Goal: Task Accomplishment & Management: Complete application form

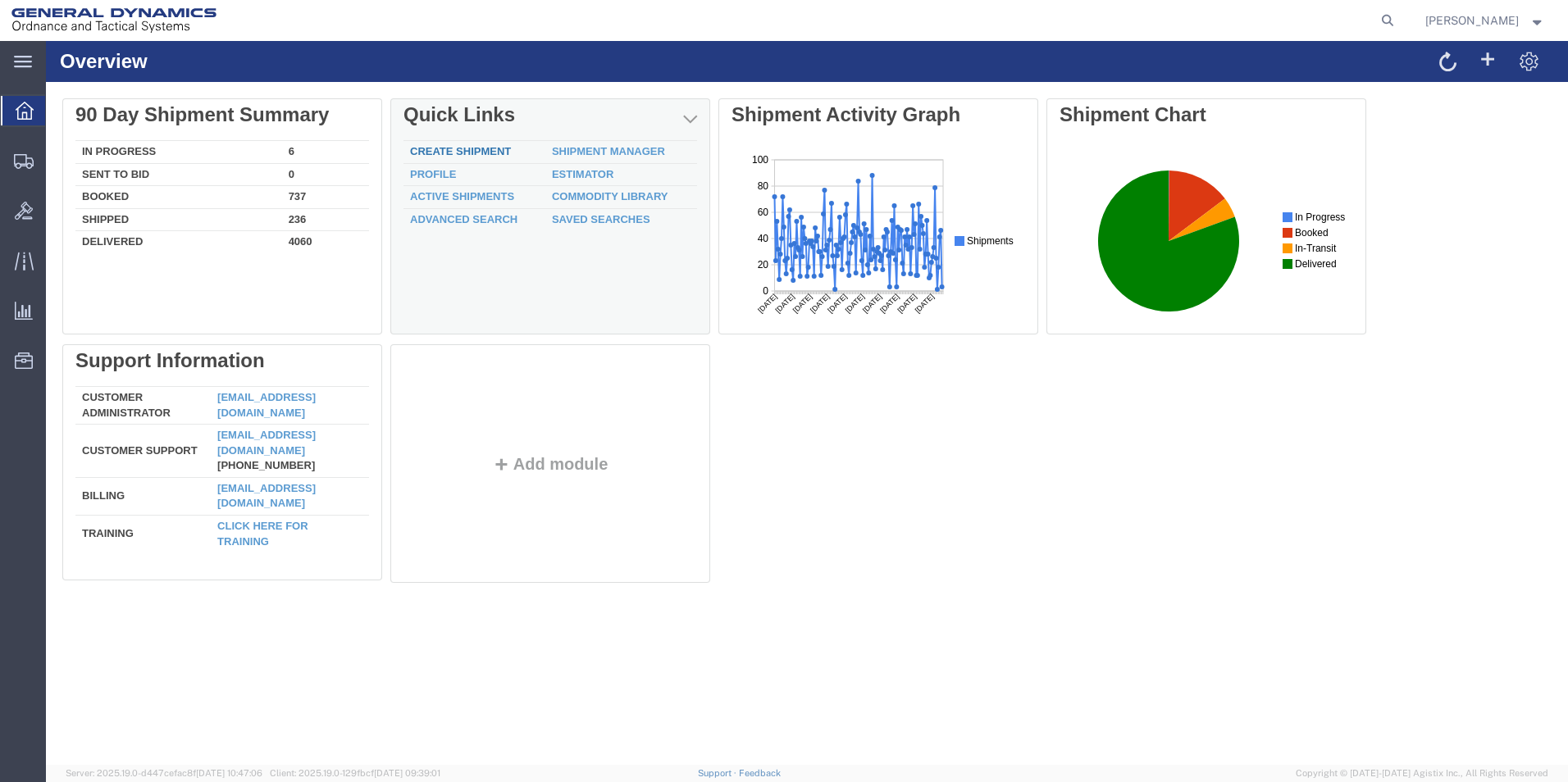
click at [437, 148] on link "Create Shipment" at bounding box center [461, 151] width 101 height 12
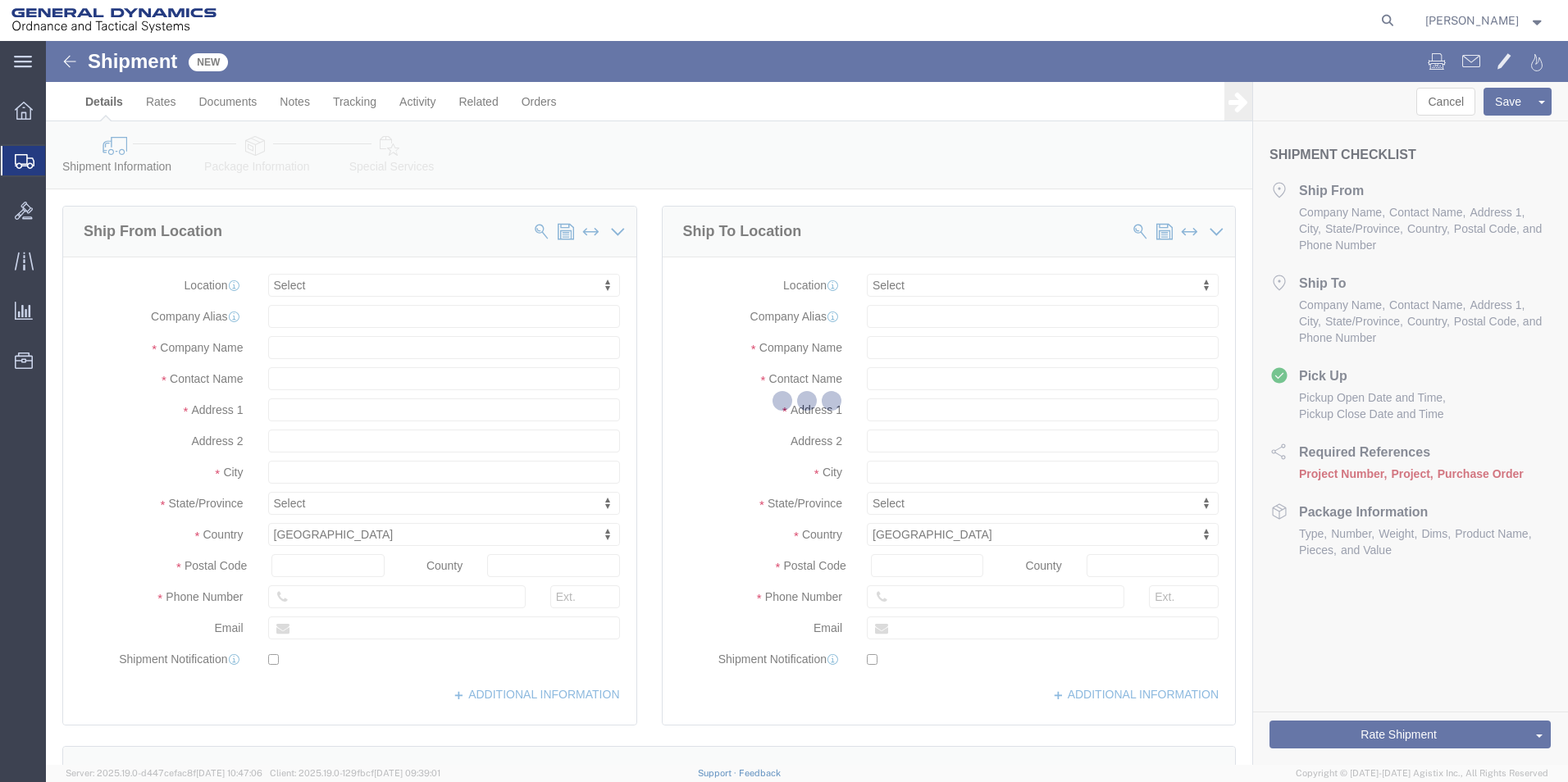
select select
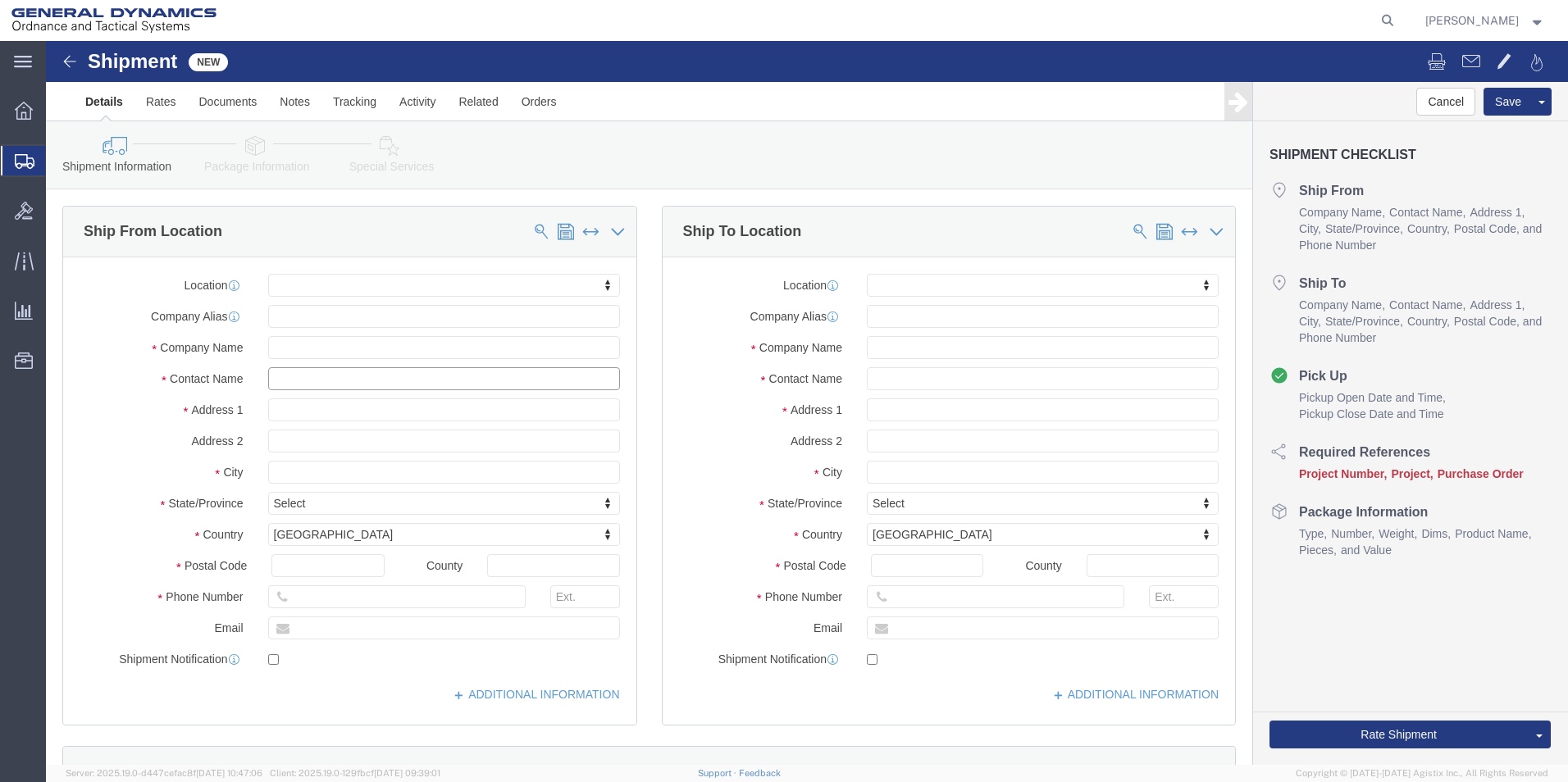
click input "text"
type input "Brit"
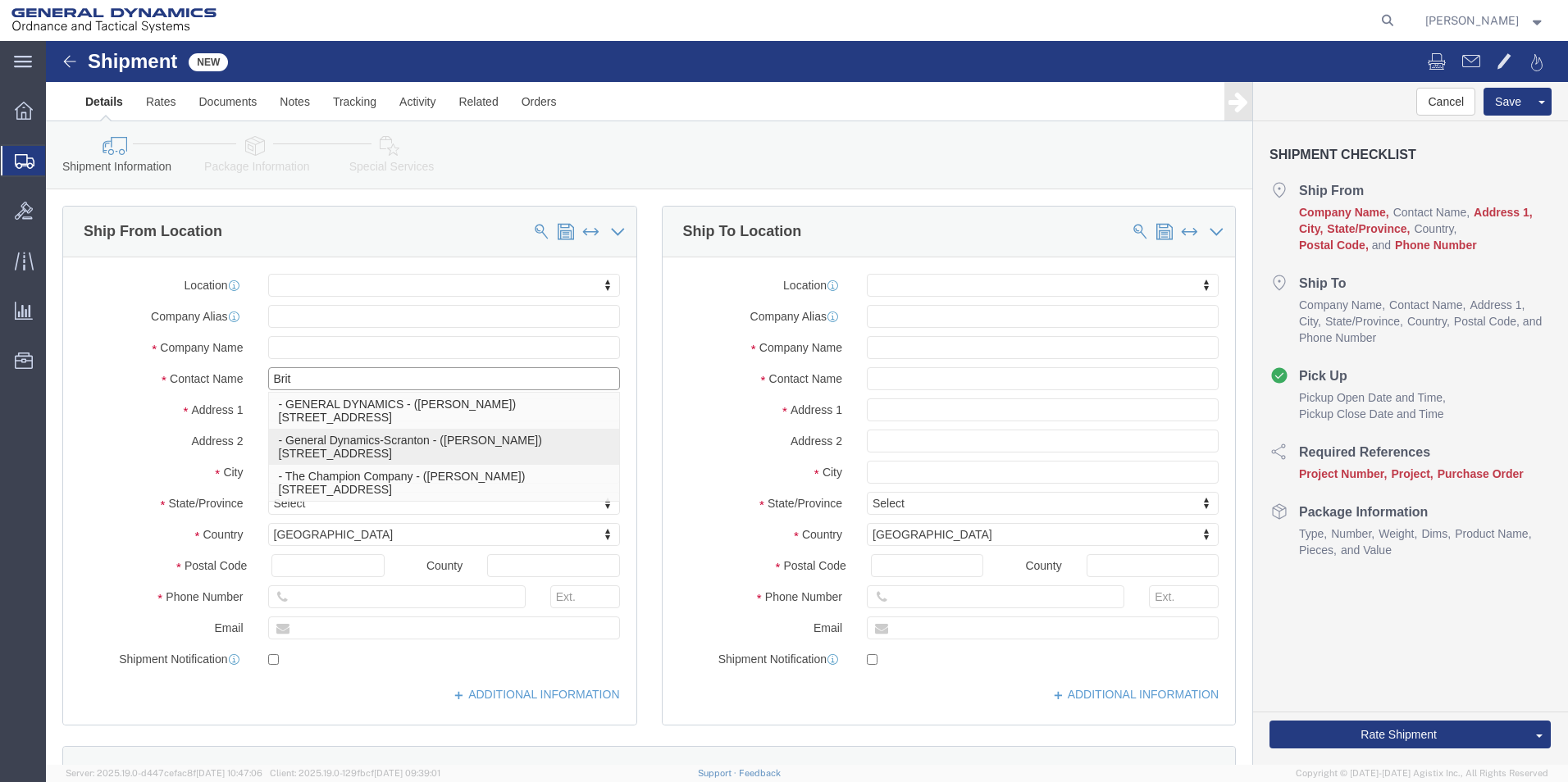
click p "- General Dynamics-Scranton - (Britney Atkins) 156 Cedar Ave, Scranton, PA, 185…"
select select
type input "General Dynamics-Scranton"
type input "[PERSON_NAME]"
type input "[STREET_ADDRESS]"
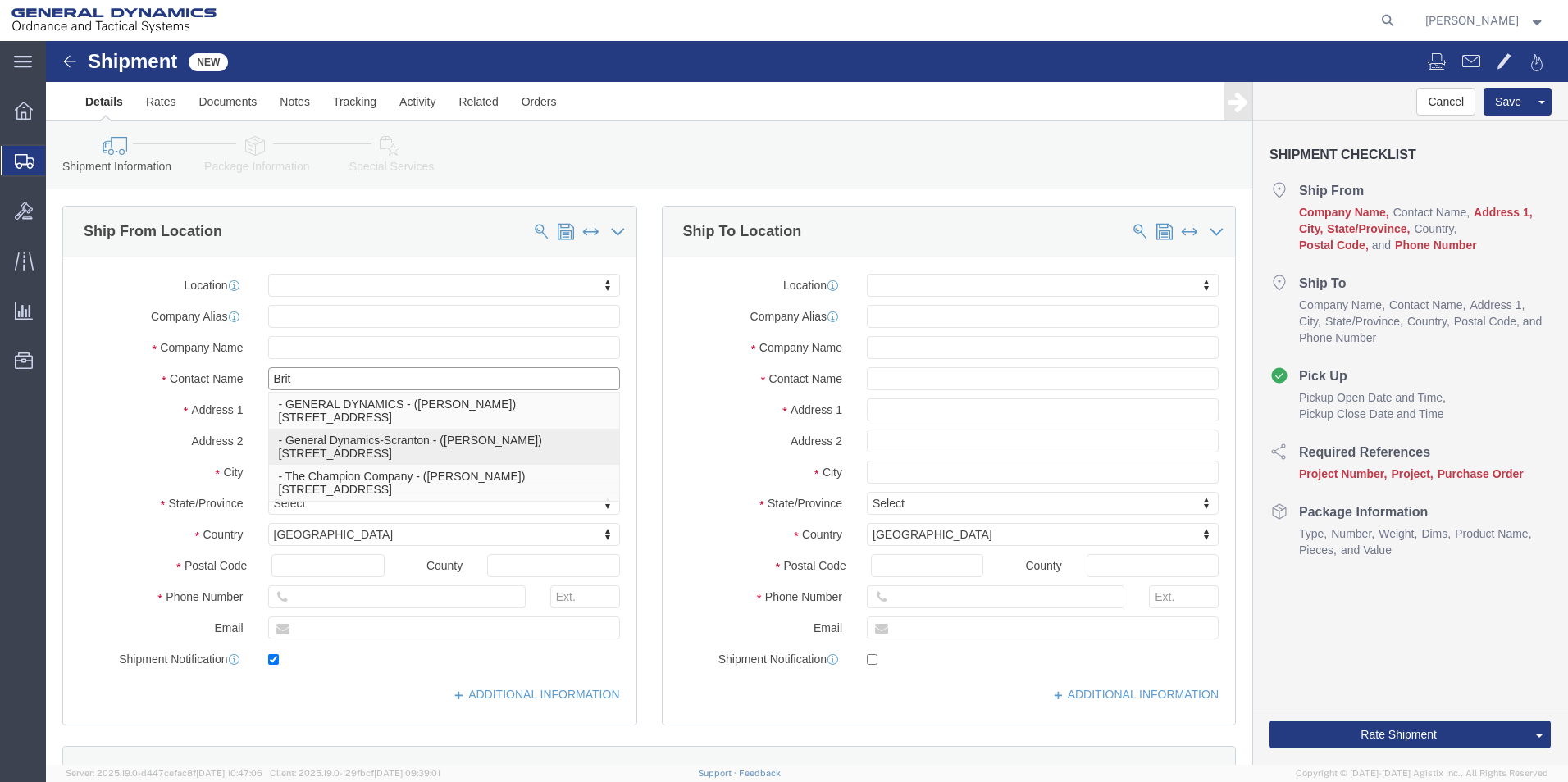
type input "Scranton"
type input "18505"
type input "[PHONE_NUMBER]"
type input "[PERSON_NAME][EMAIL_ADDRESS][PERSON_NAME][DOMAIN_NAME]"
checkbox input "true"
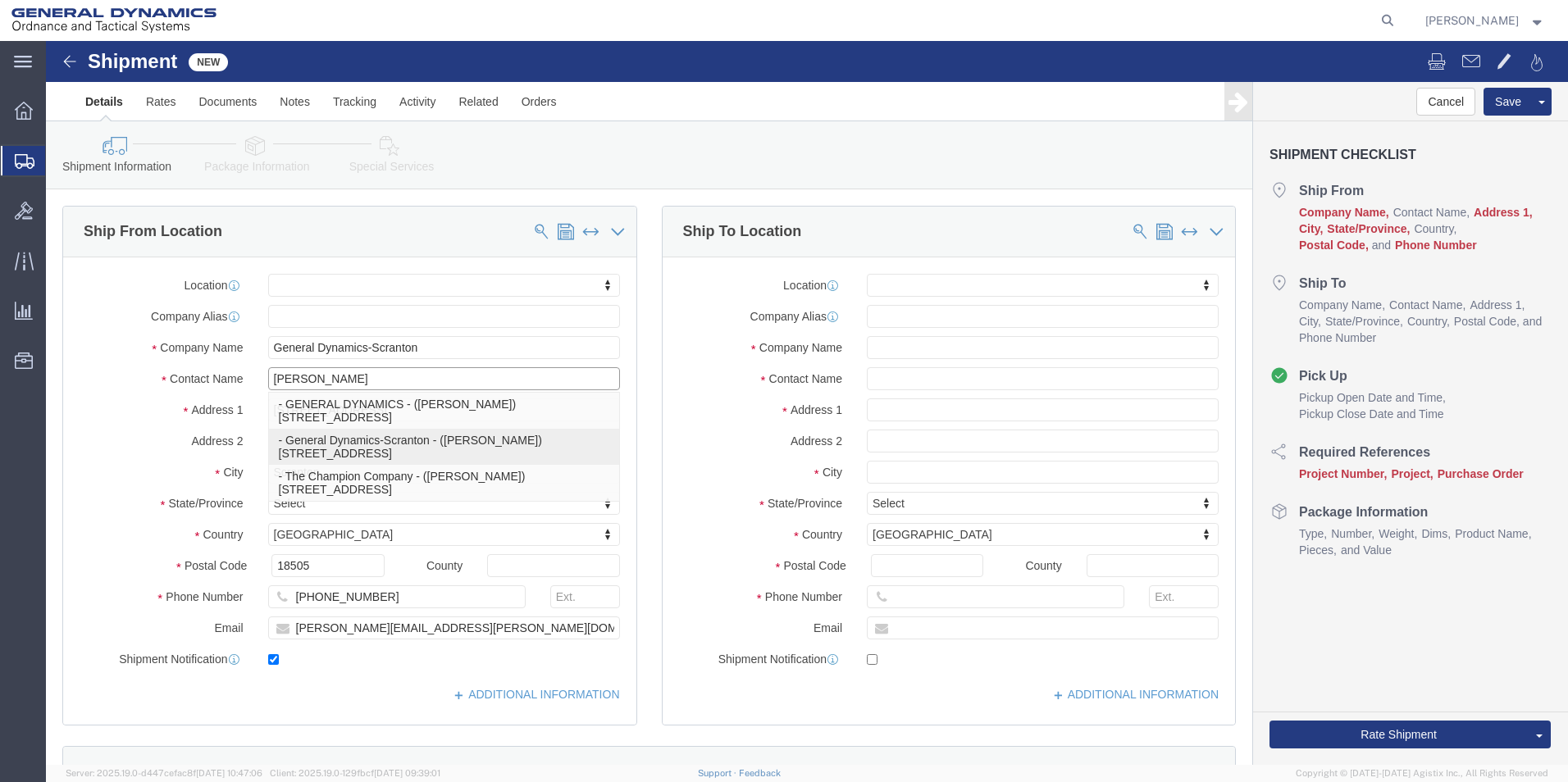
select select "PA"
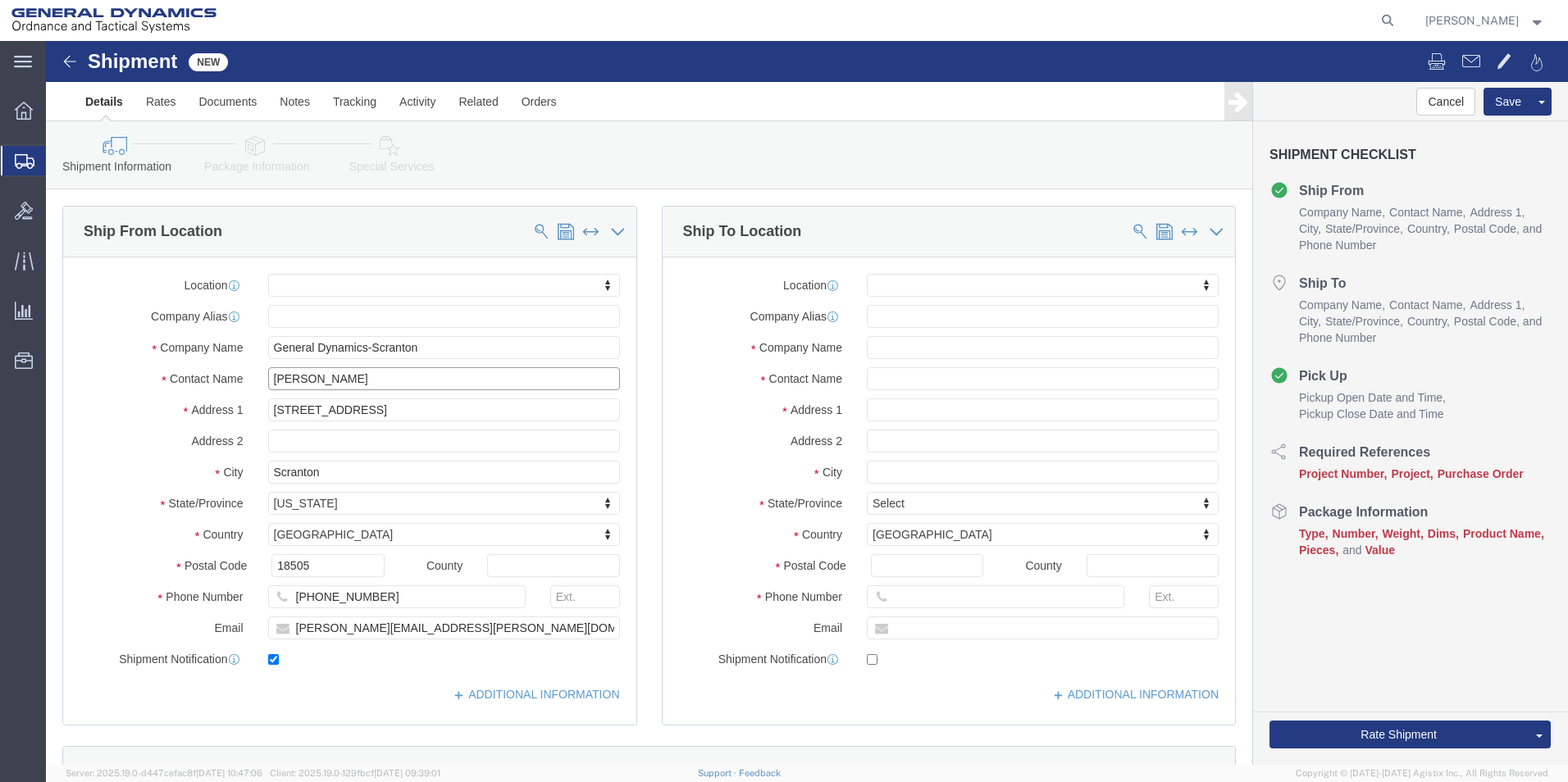
type input "[PERSON_NAME]"
click input "text"
type input "Dale Gallo"
click input "text"
type input "Sherwin Williams"
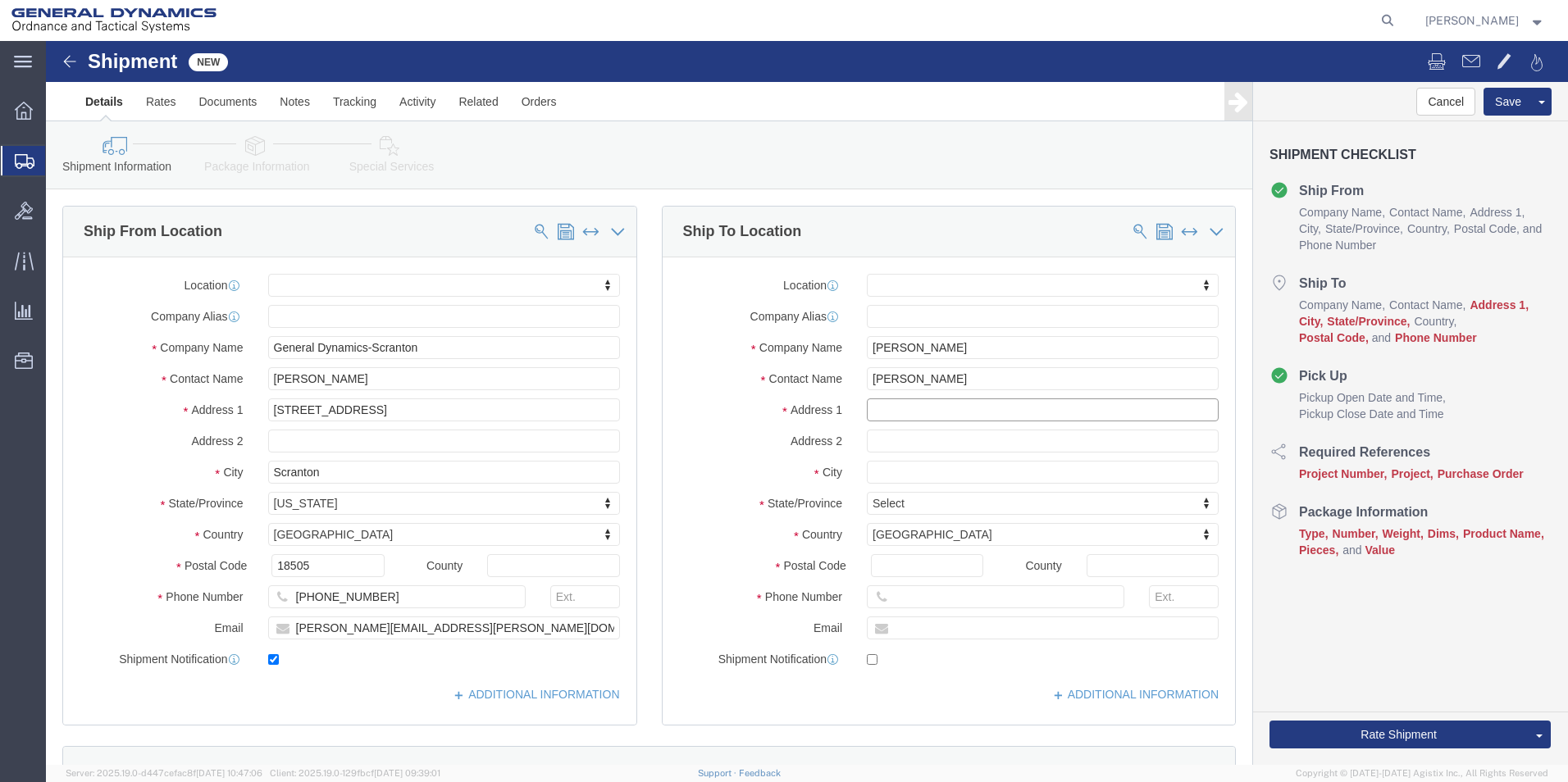
click input "text"
type input "6 Currie Ave"
select select
type input "wallington"
select select
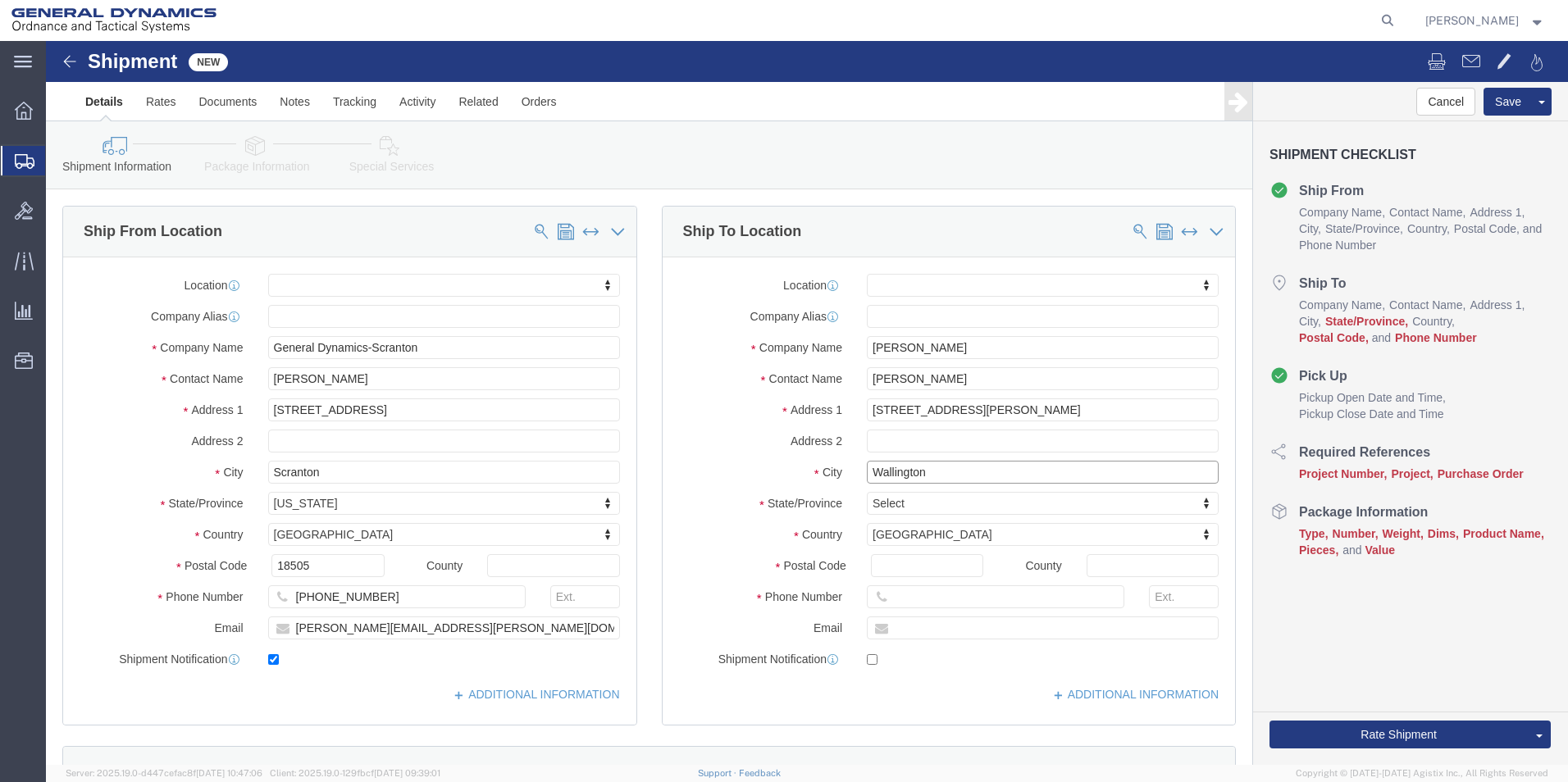
type input "Wallington"
select select
type input "N"
type input "New"
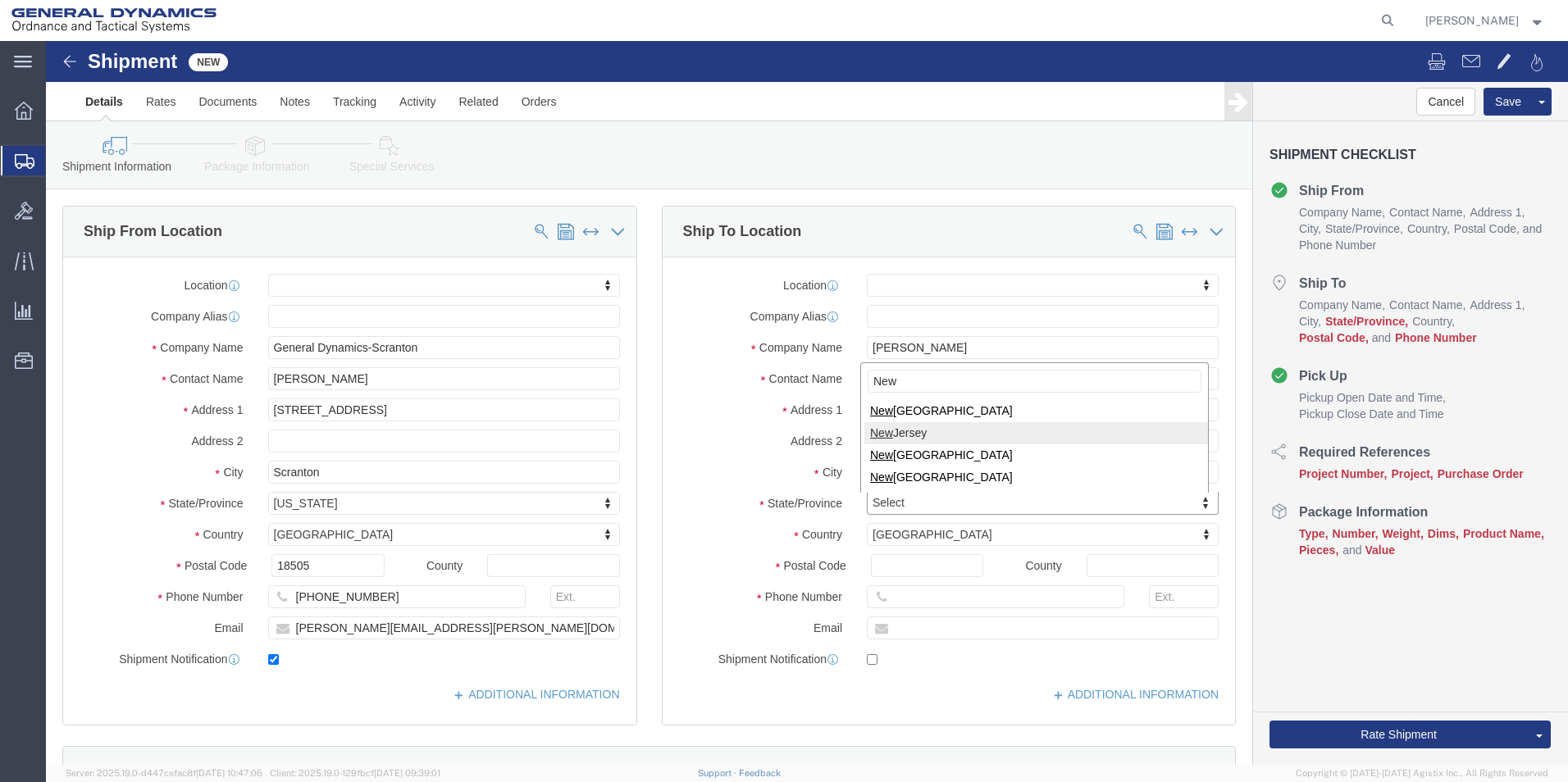
select select
select select "NJ"
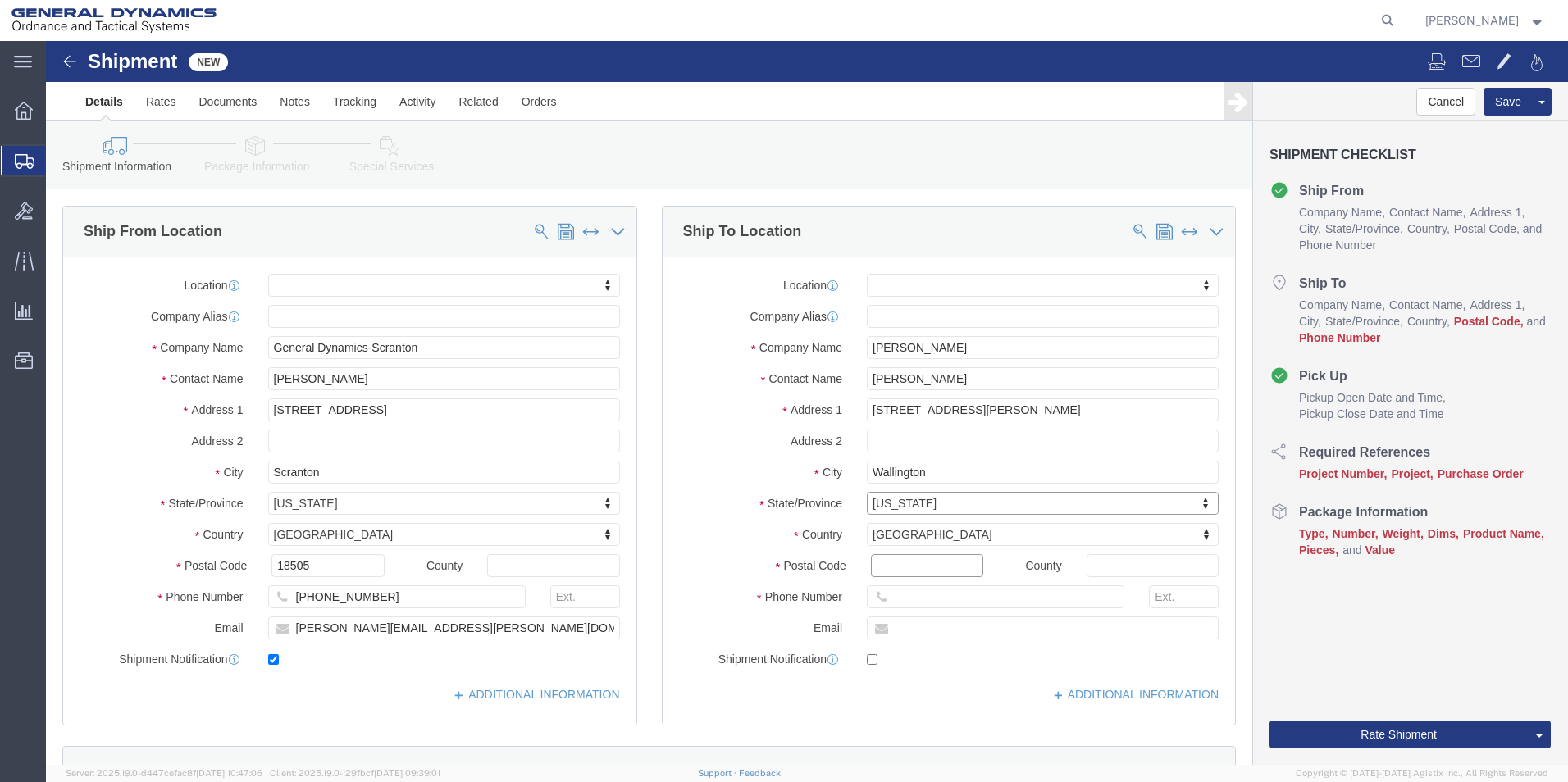
drag, startPoint x: 868, startPoint y: 529, endPoint x: 855, endPoint y: 526, distance: 13.3
click input "Postal Code"
type input "07057"
select select
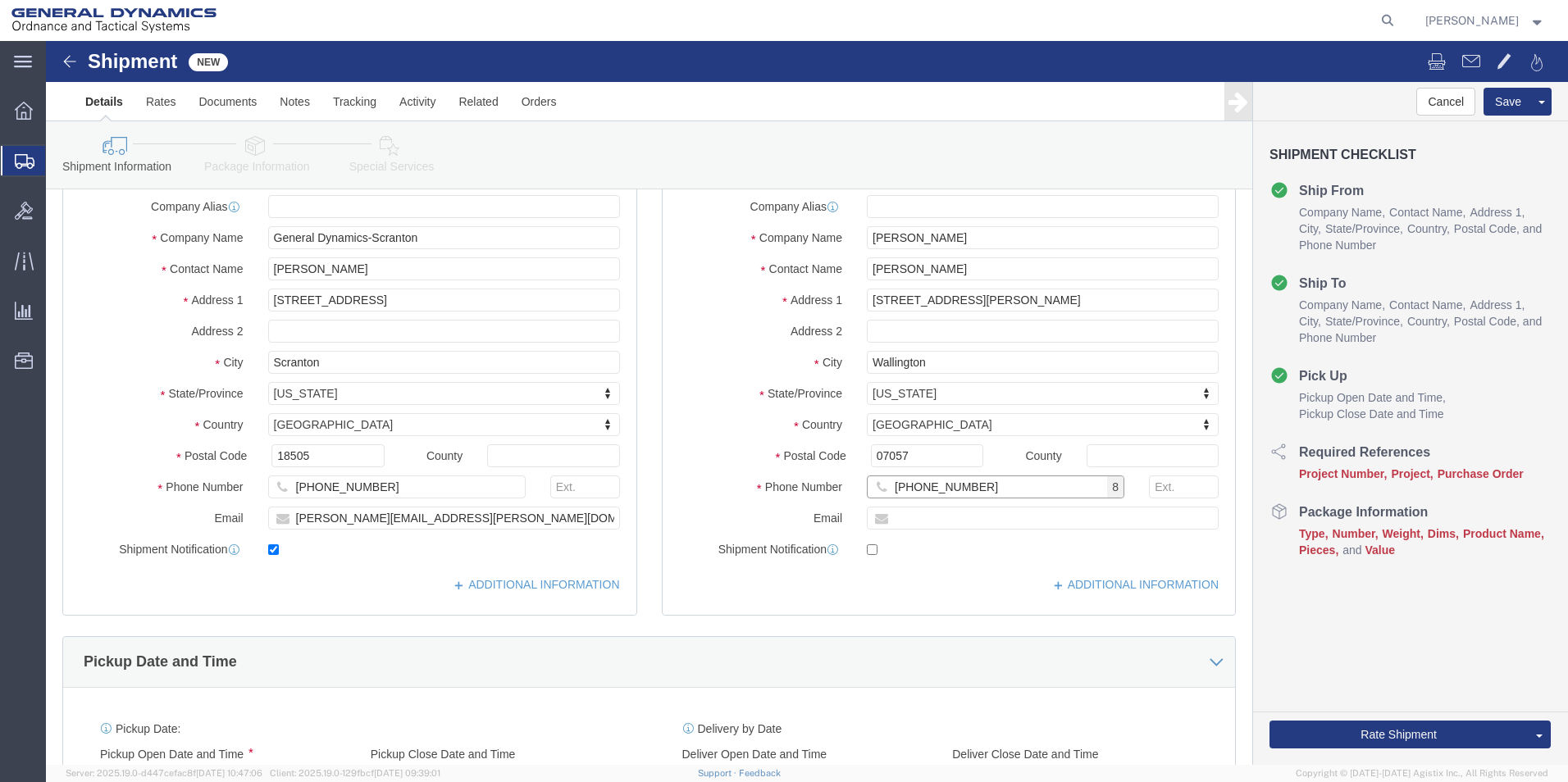
scroll to position [410, 0]
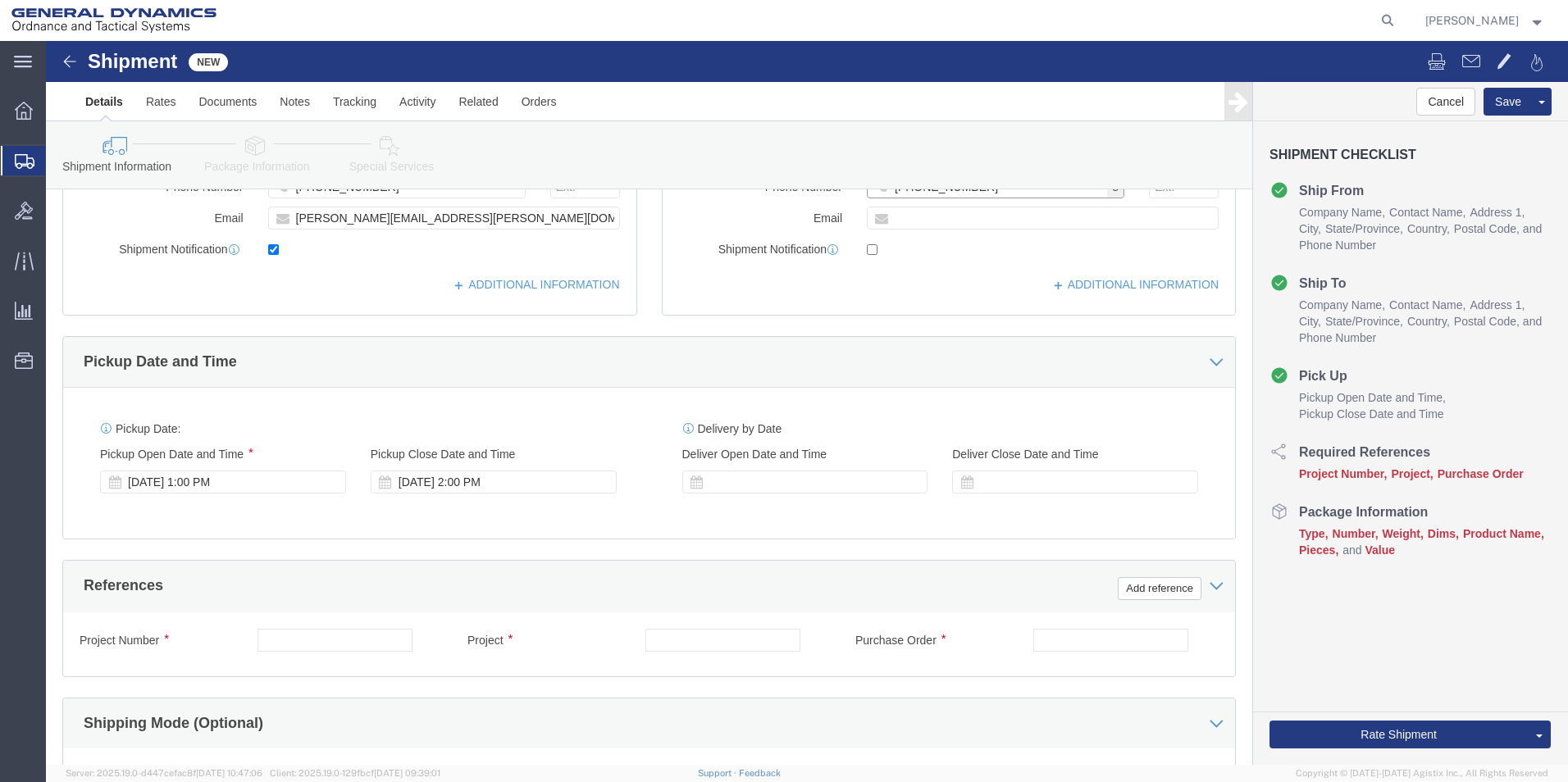
type input "201-933-3810"
click input "text"
type input "na"
type input "n"
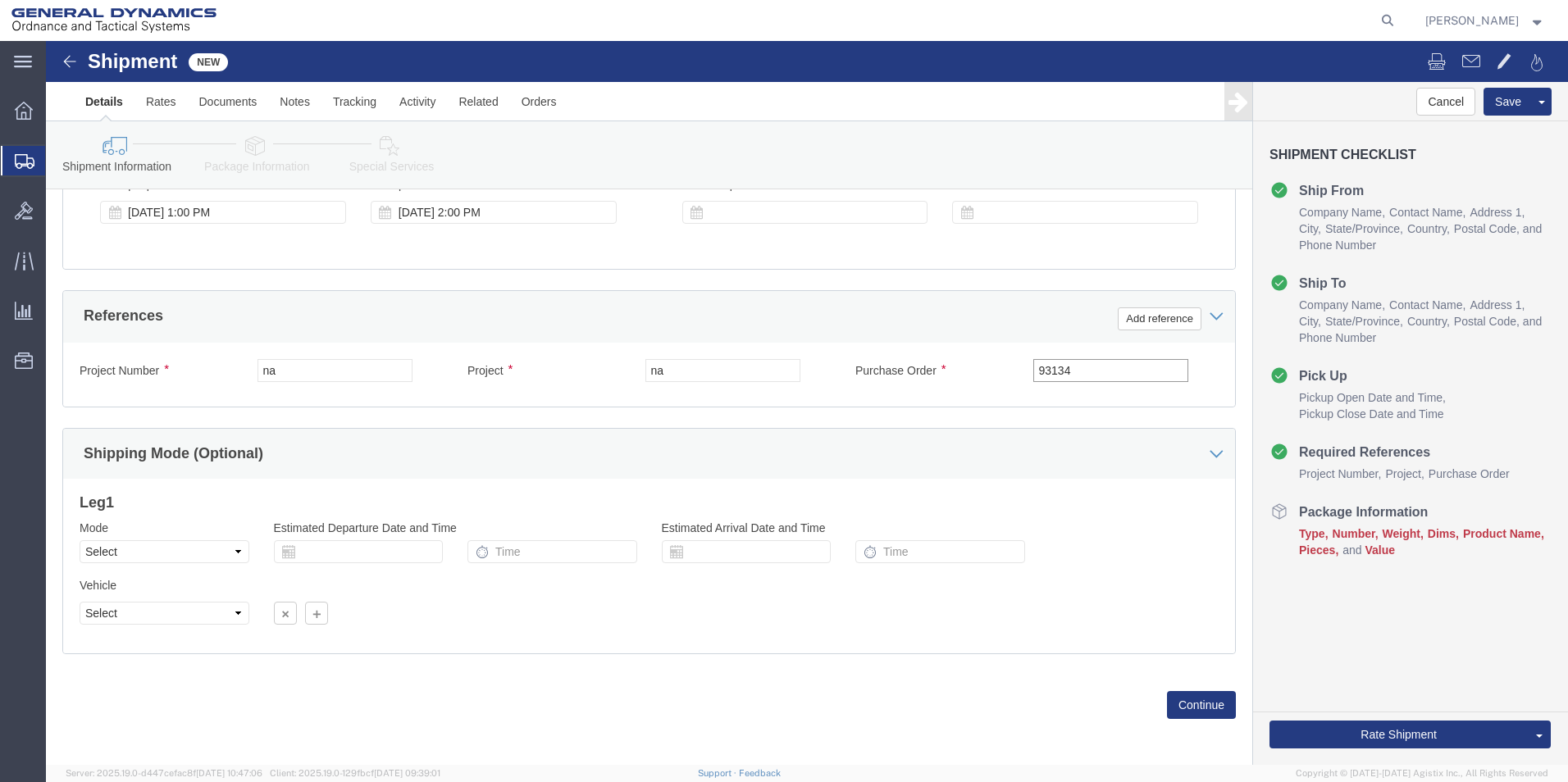
scroll to position [684, 0]
type input "93134"
click button "Continue"
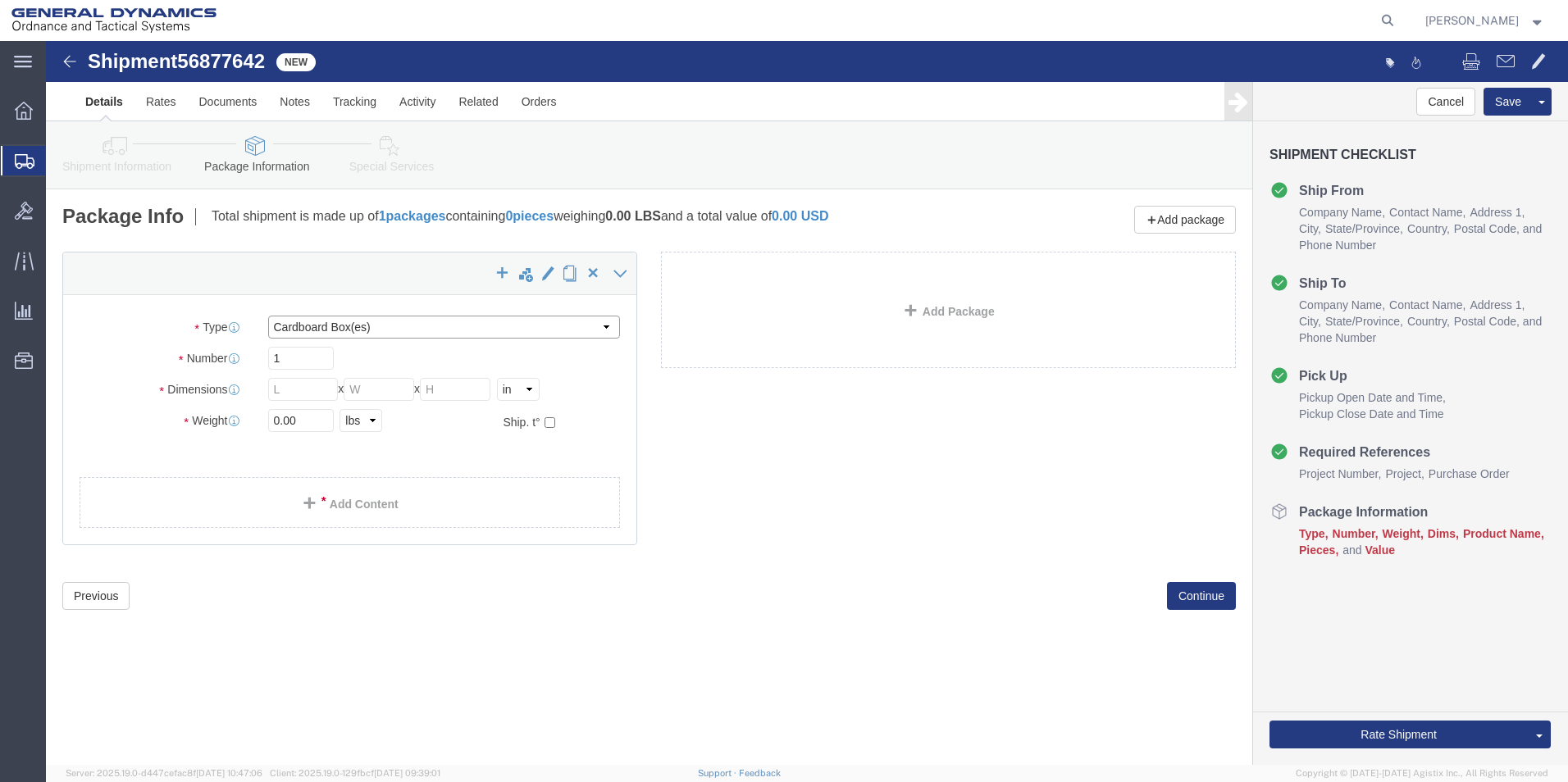
click select "Select Bale(s) Basket(s) Bolt(s) Bottle(s) Buckets Bulk Bundle(s) Can(s) Cardbo…"
select select "BCKT"
click select "Select Bale(s) Basket(s) Bolt(s) Bottle(s) Buckets Bulk Bundle(s) Can(s) Cardbo…"
click input "text"
type input "5"
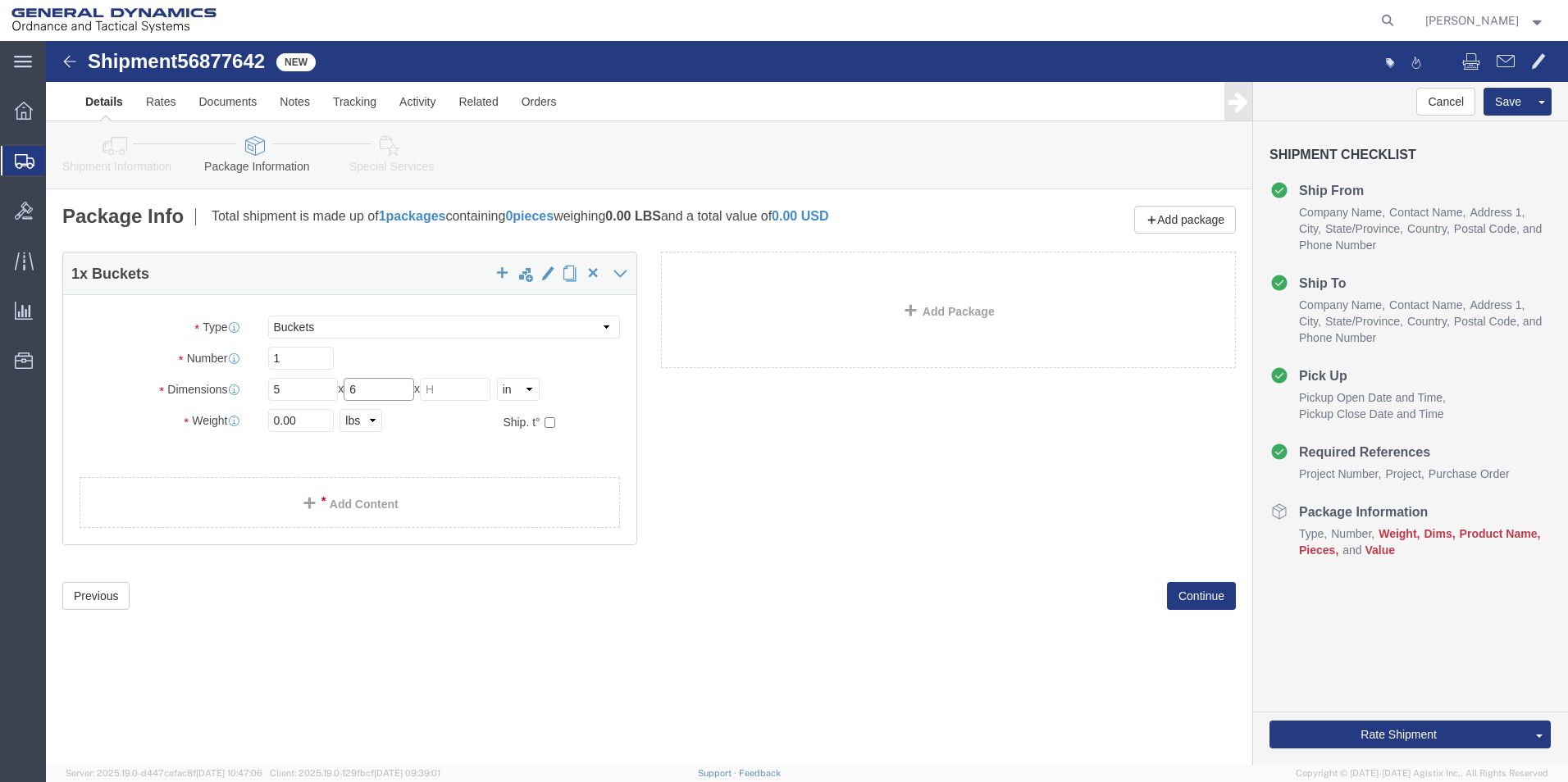
type input "6"
type input "24"
drag, startPoint x: 234, startPoint y: 380, endPoint x: 203, endPoint y: 383, distance: 31.1
click div "Weight 0.00 Select kgs lbs Ship. t°"
type input "40.00"
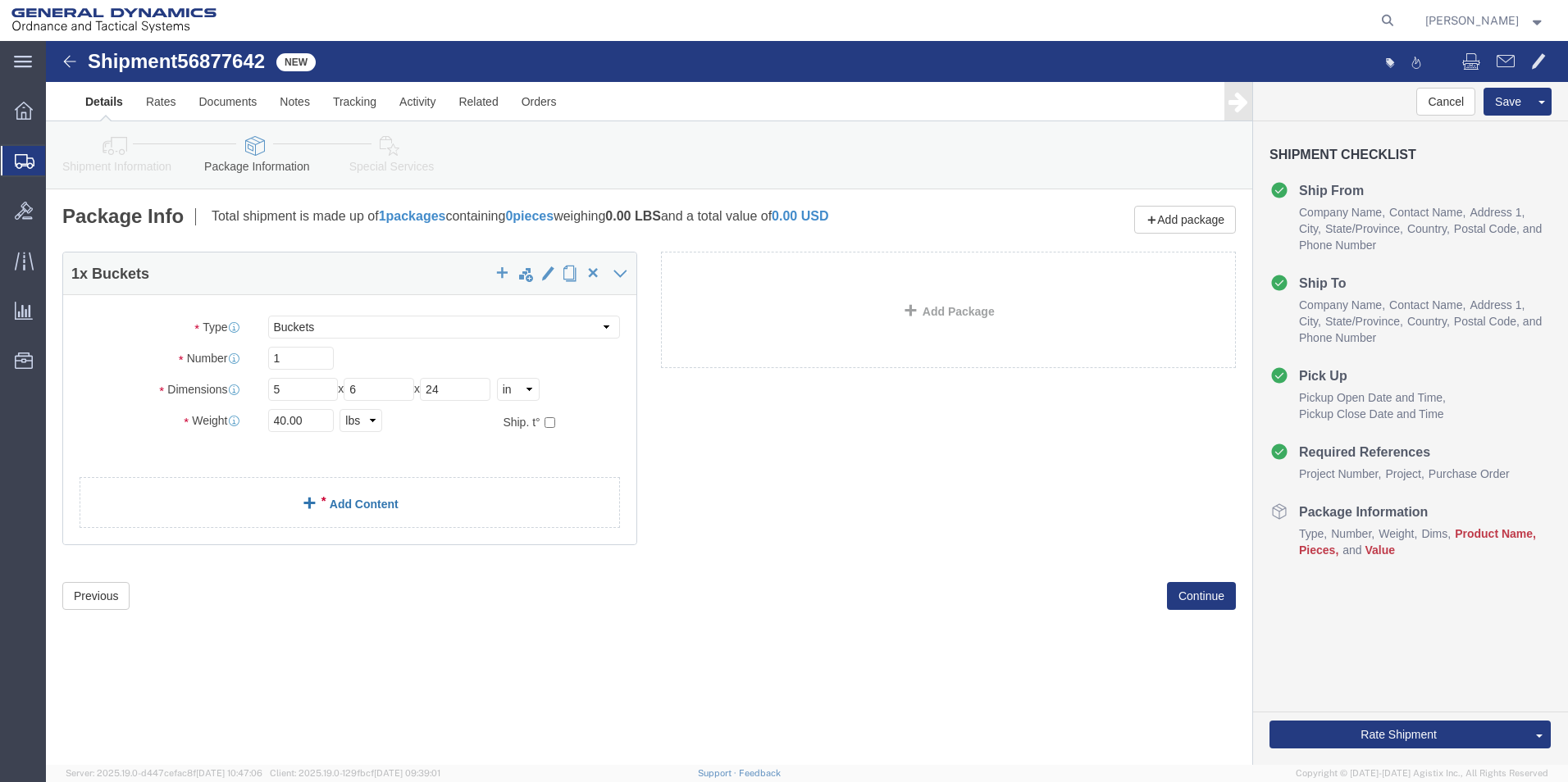
click link "Add Content"
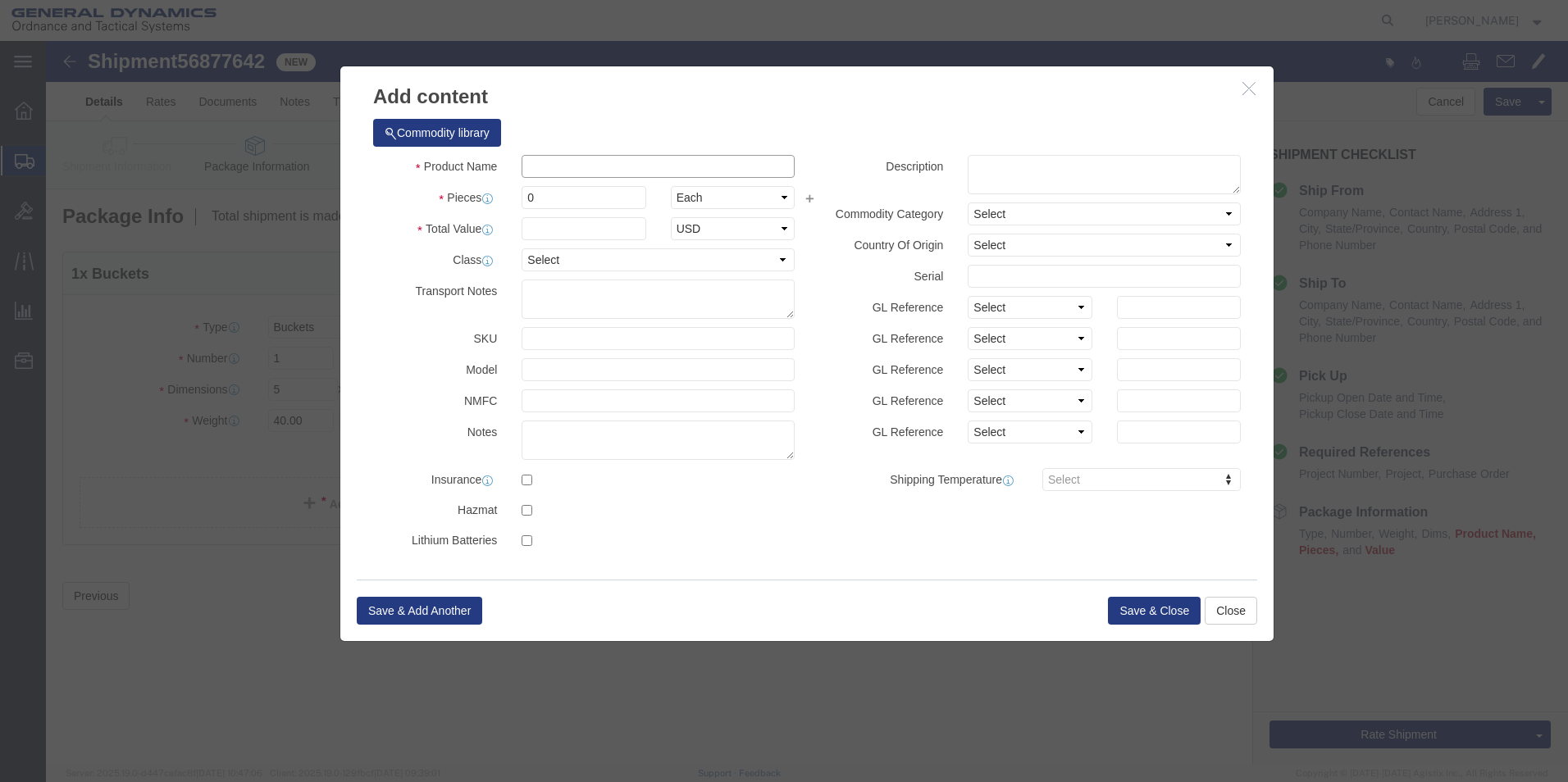
click input "text"
type input "Red Primer"
type input "5"
click select "Select Bag Barrels 100Board Feet Bottle Box Blister Pack Carats Can Capsule Car…"
select select "GAL"
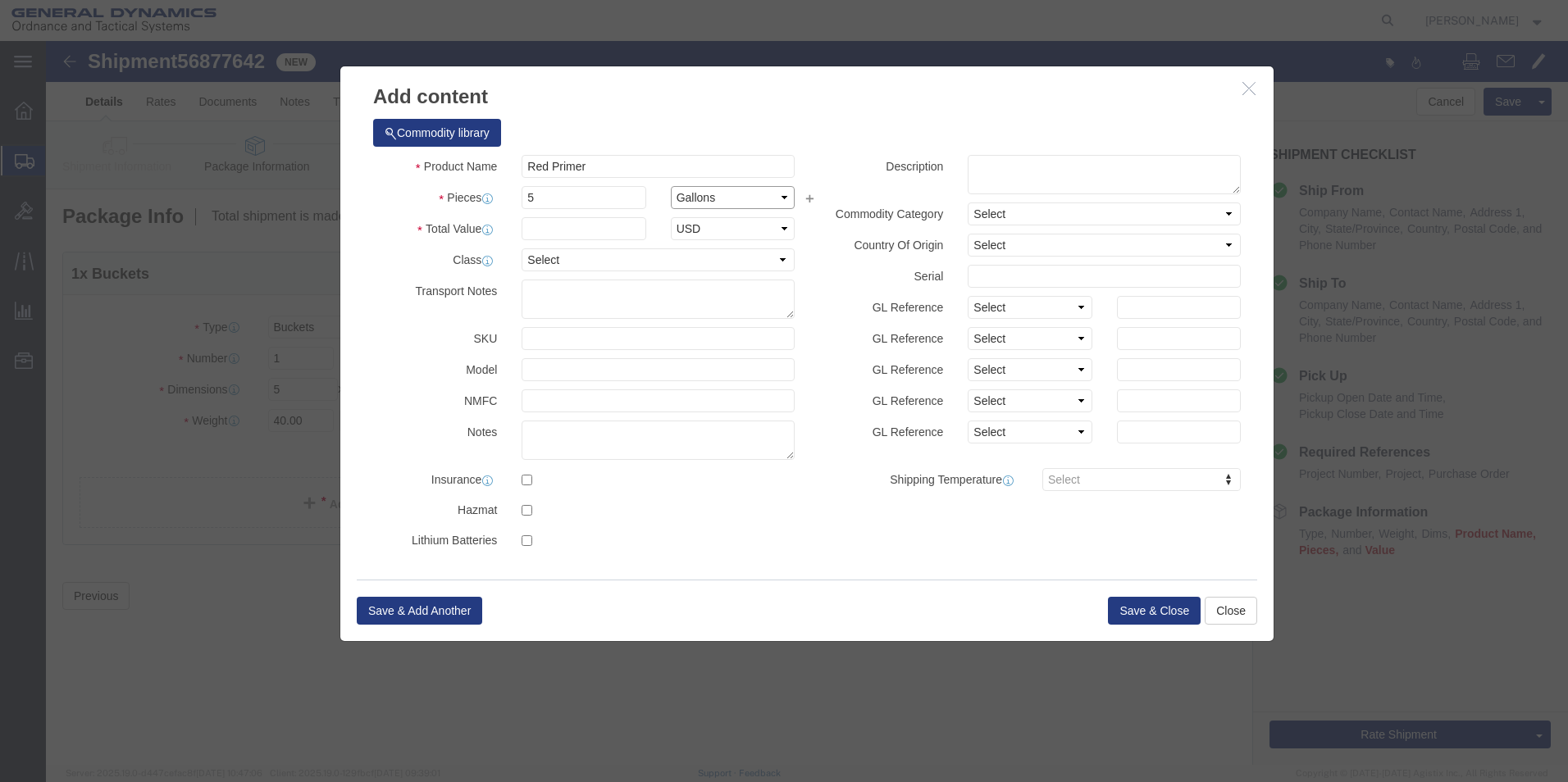
click select "Select Bag Barrels 100Board Feet Bottle Box Blister Pack Carats Can Capsule Car…"
click input "text"
type input "300"
select select "USD"
click textarea
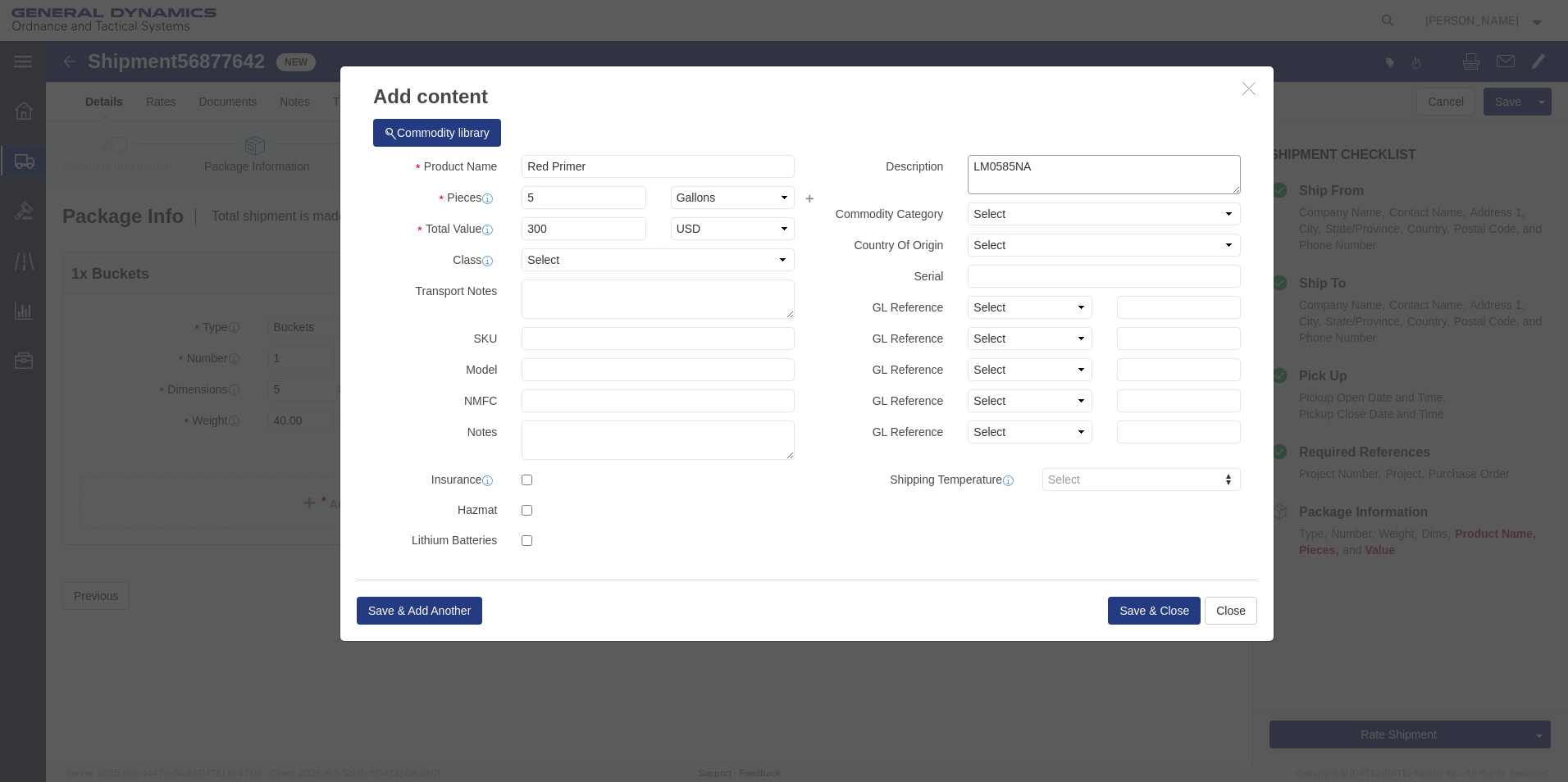
click textarea "LM0585NA"
type textarea "Lot# LM0585NA"
click button "Save & Close"
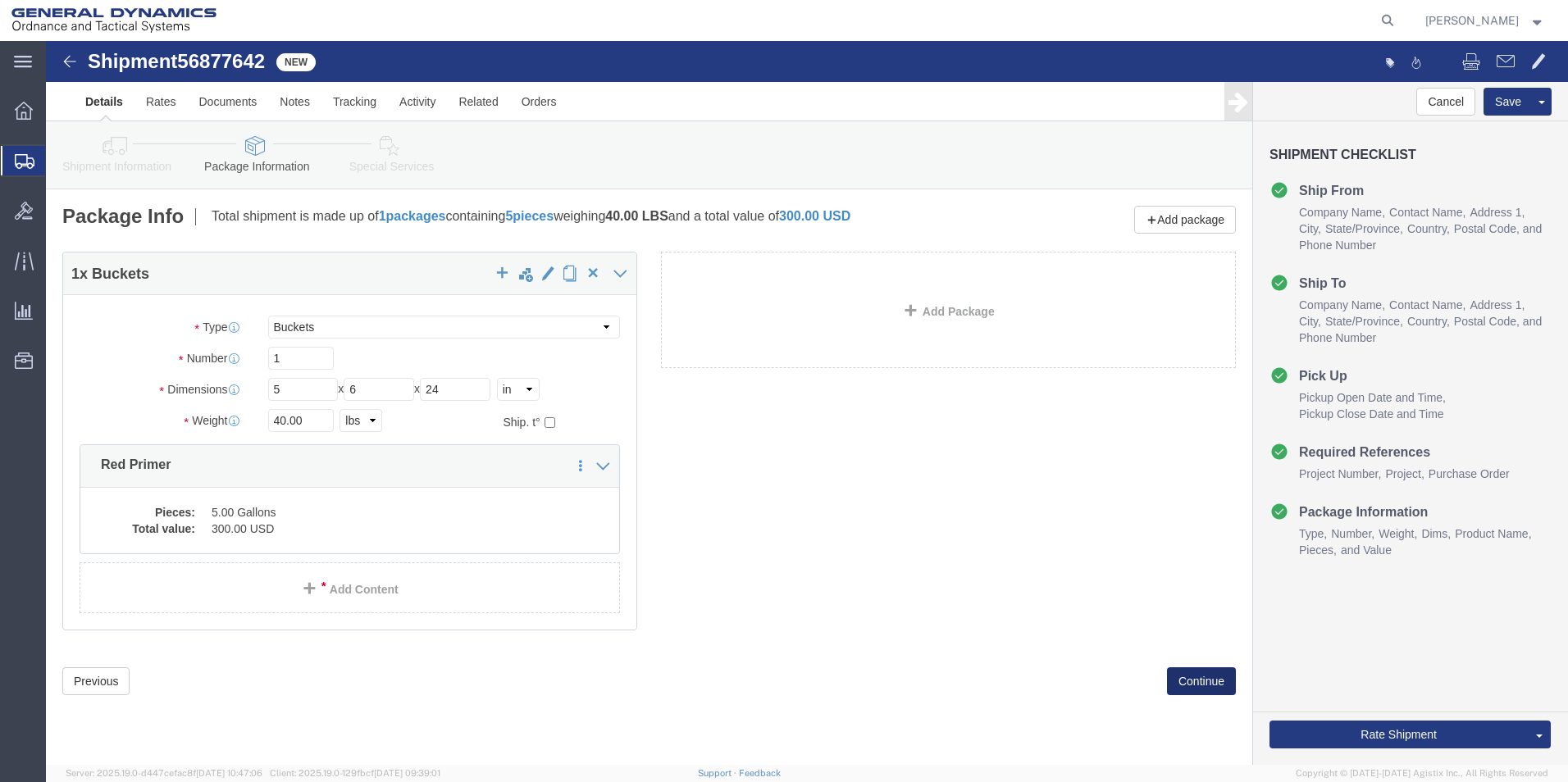
click button "Continue"
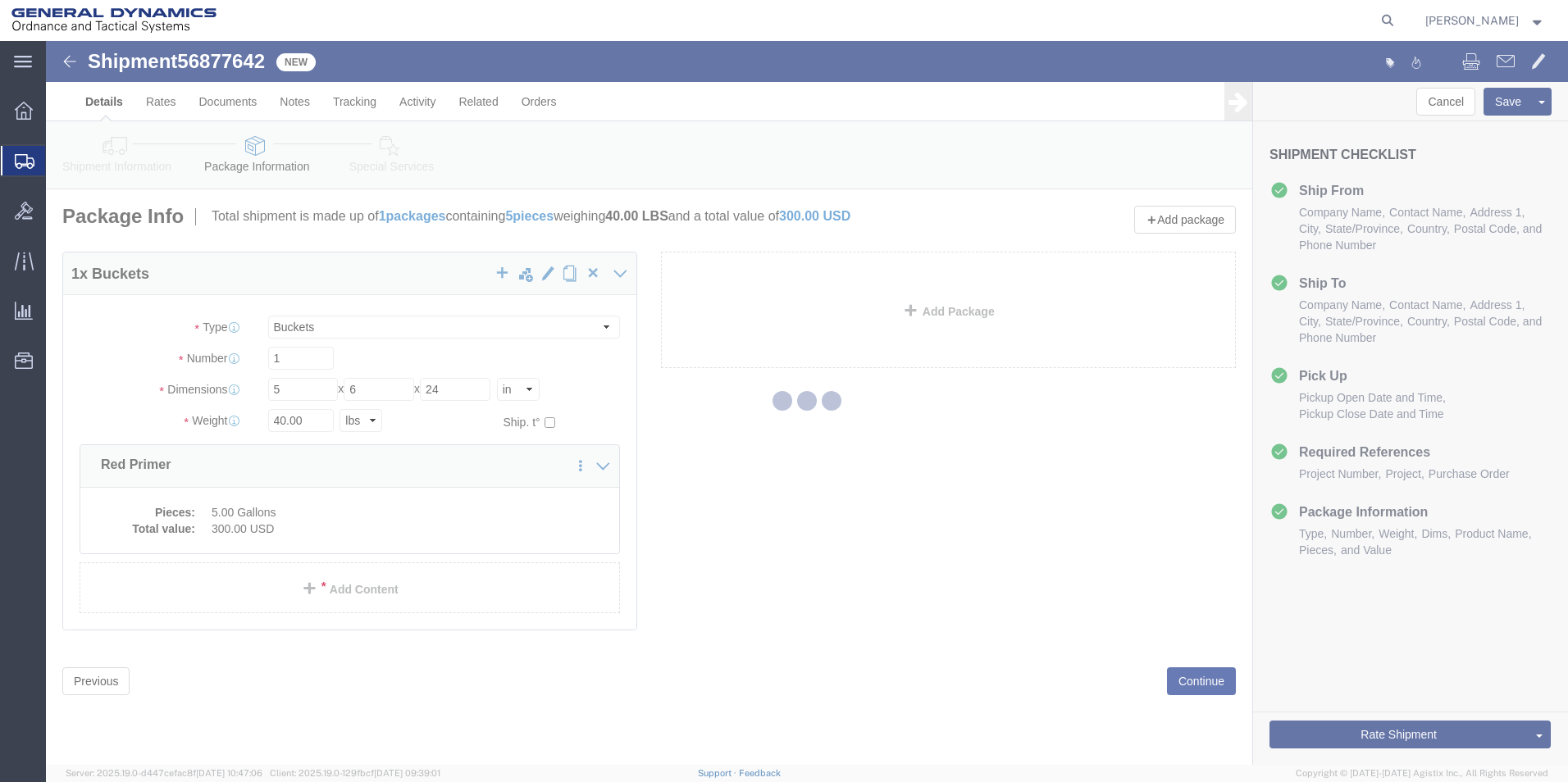
select select
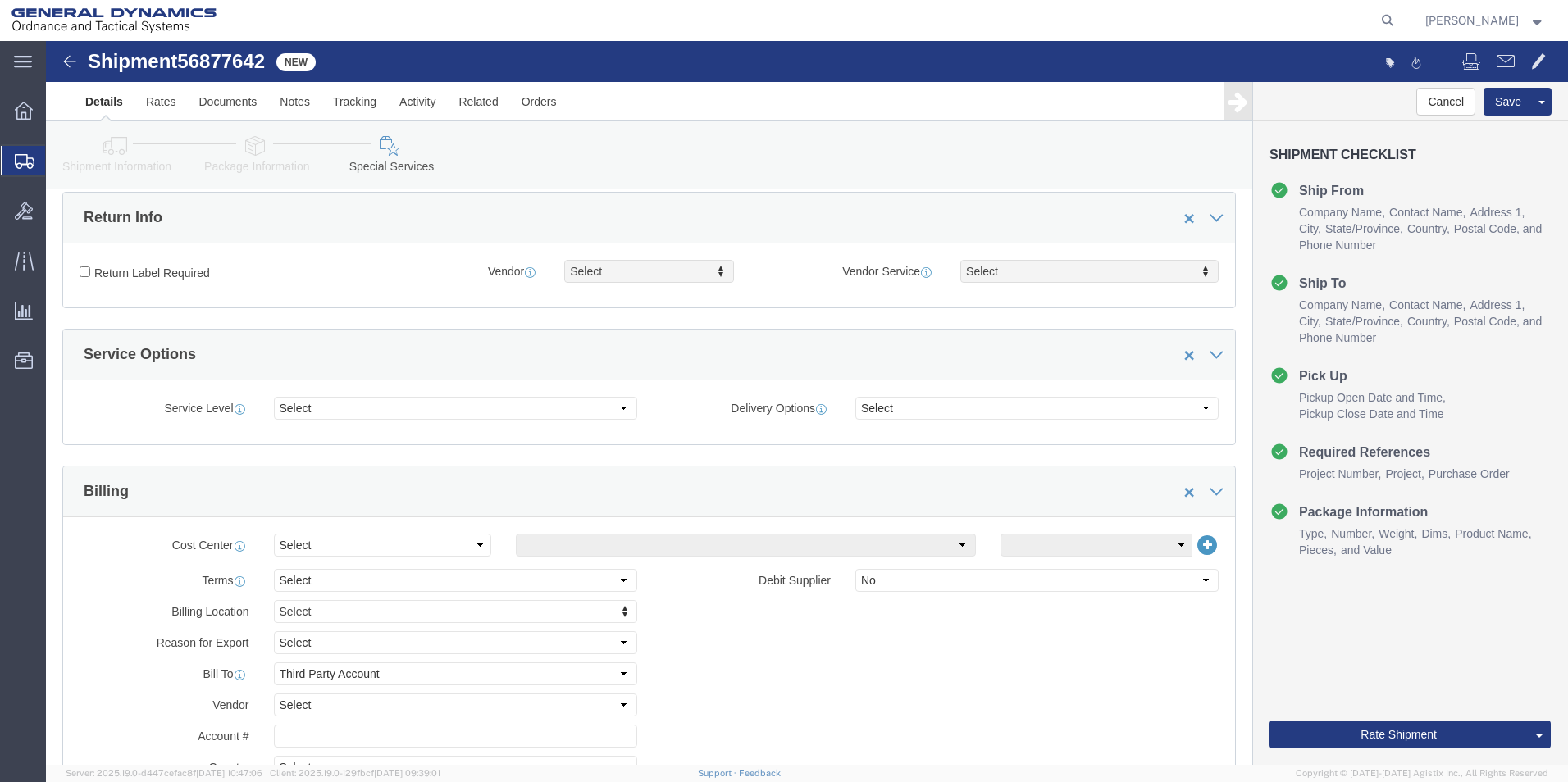
scroll to position [492, 0]
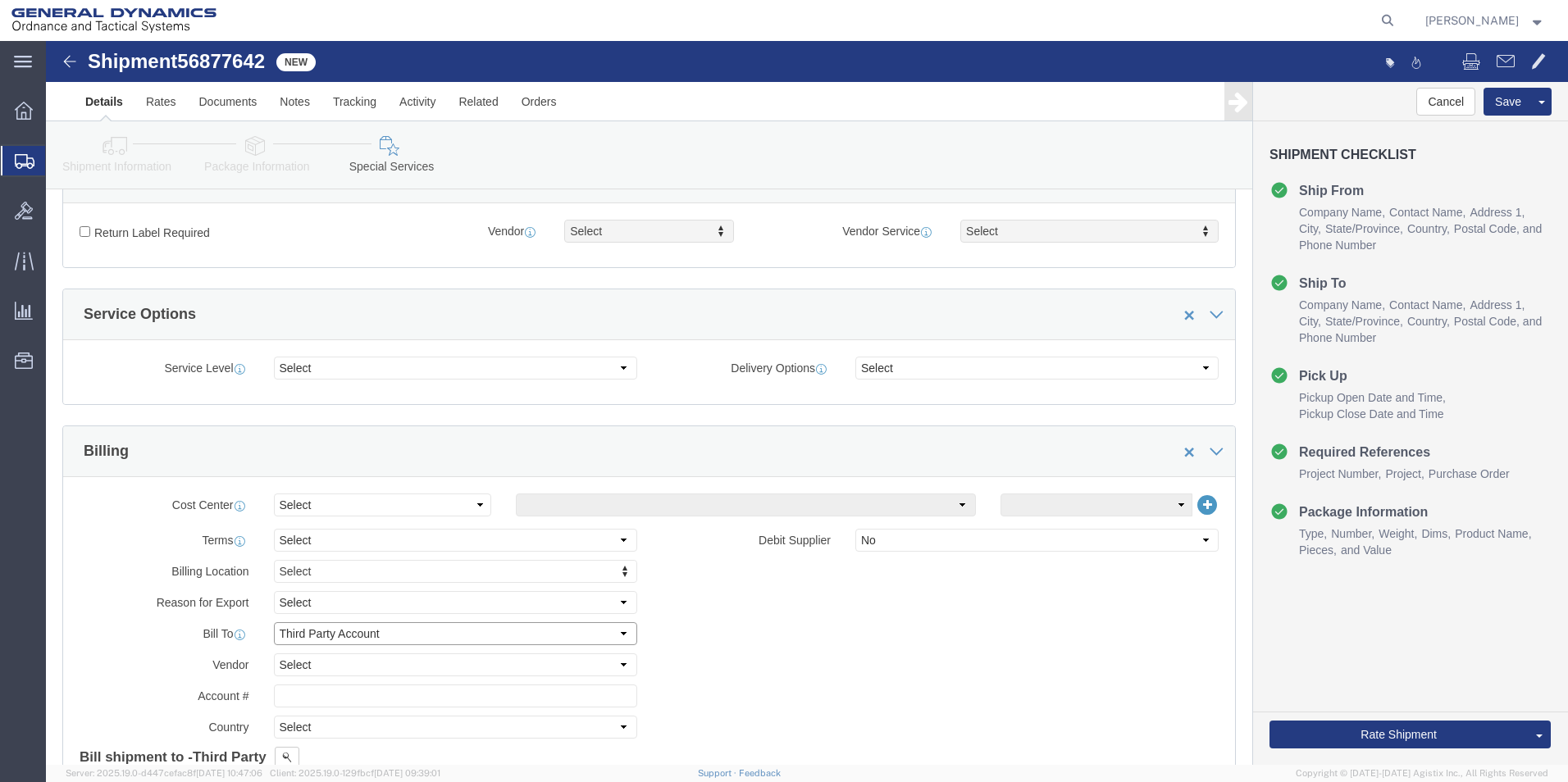
drag, startPoint x: 302, startPoint y: 594, endPoint x: 308, endPoint y: 607, distance: 14.3
click select "Select Recipient Account Sender/Shipper Third Party Account"
select select "SHIP"
click select "Select Recipient Account Sender/Shipper Third Party Account"
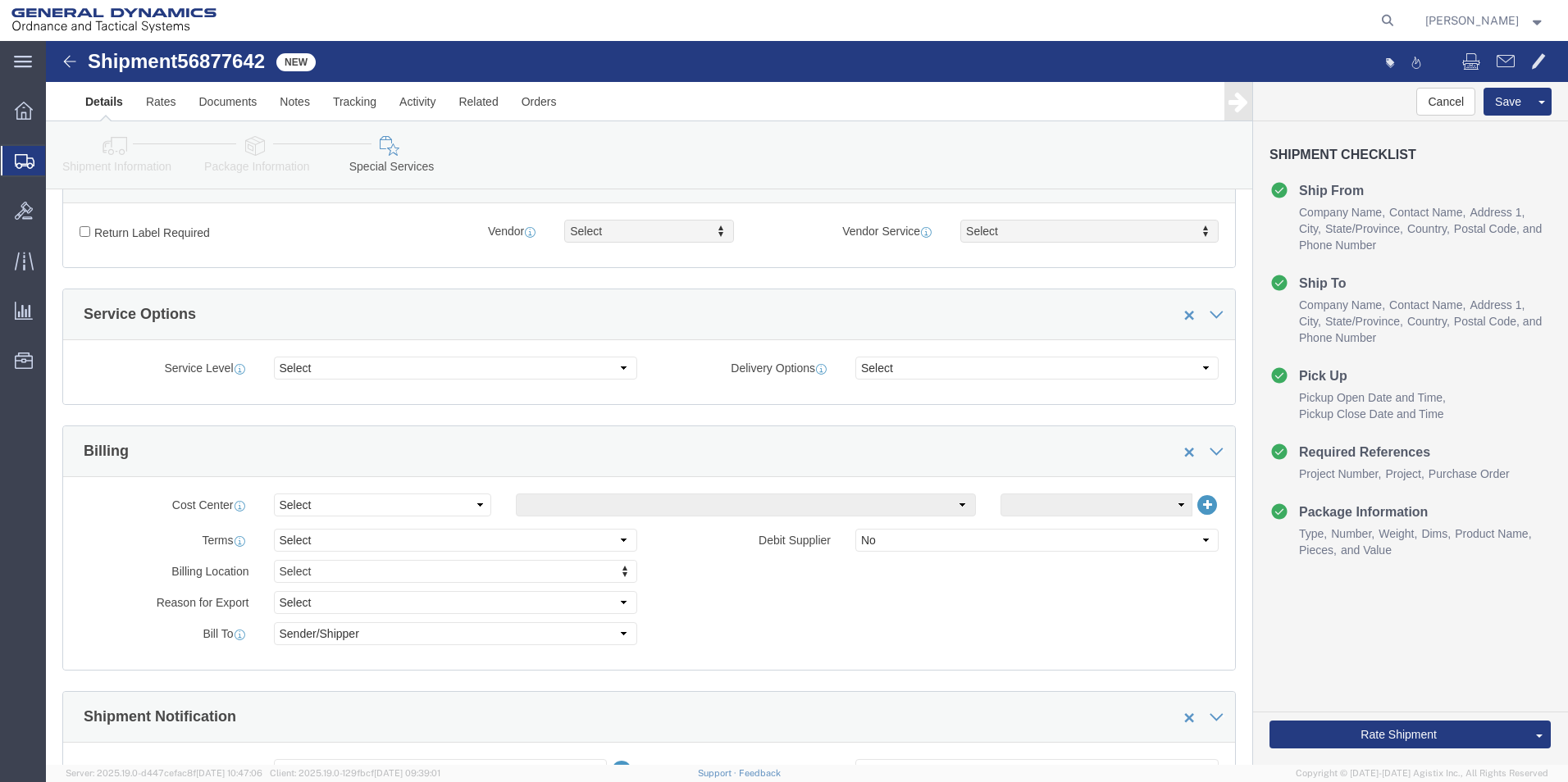
click div "Billing Location Select Select My Profile Location GD-OTS Anniston (Commerce) G…"
click button "Rate Shipment"
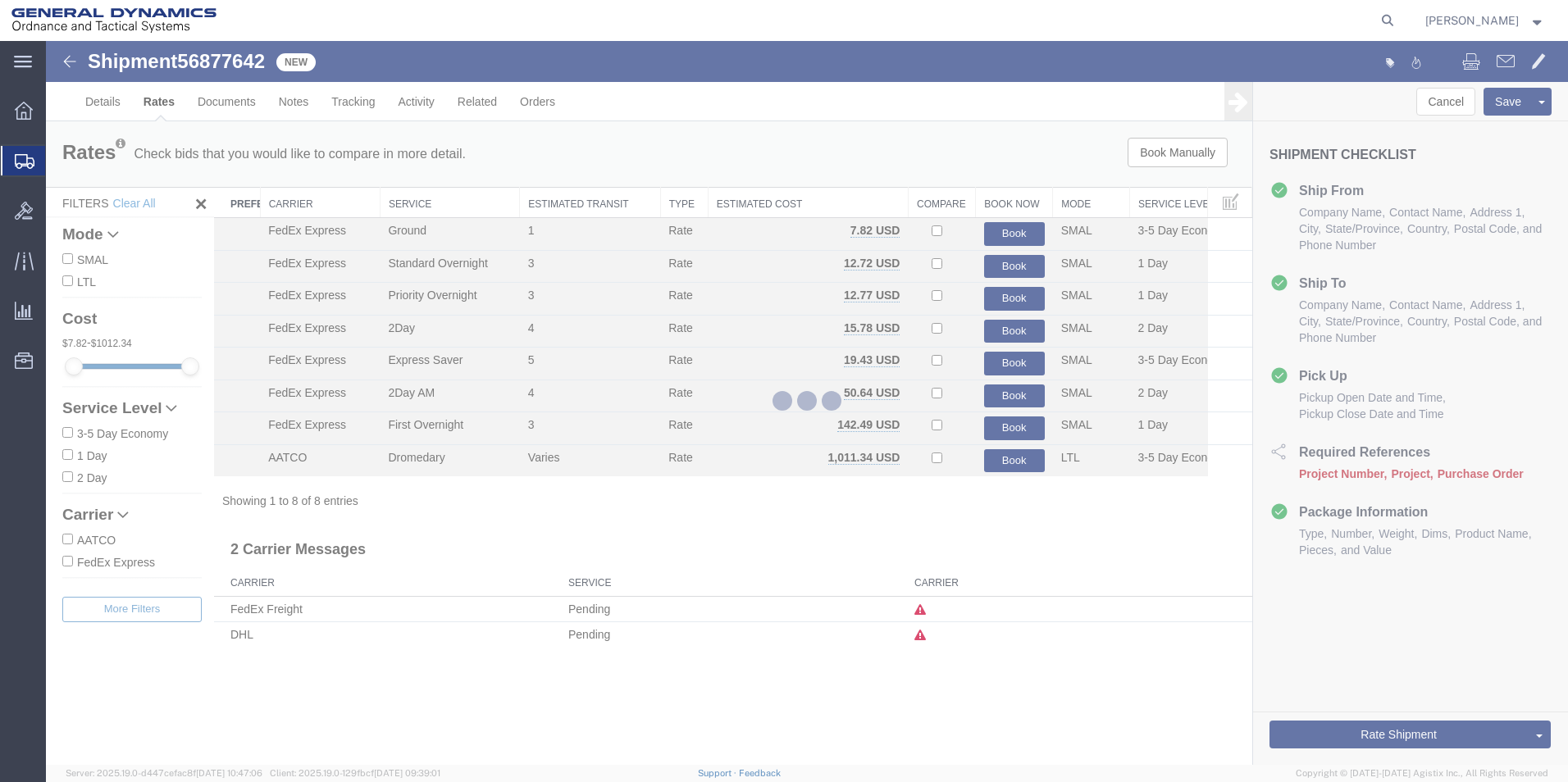
scroll to position [0, 0]
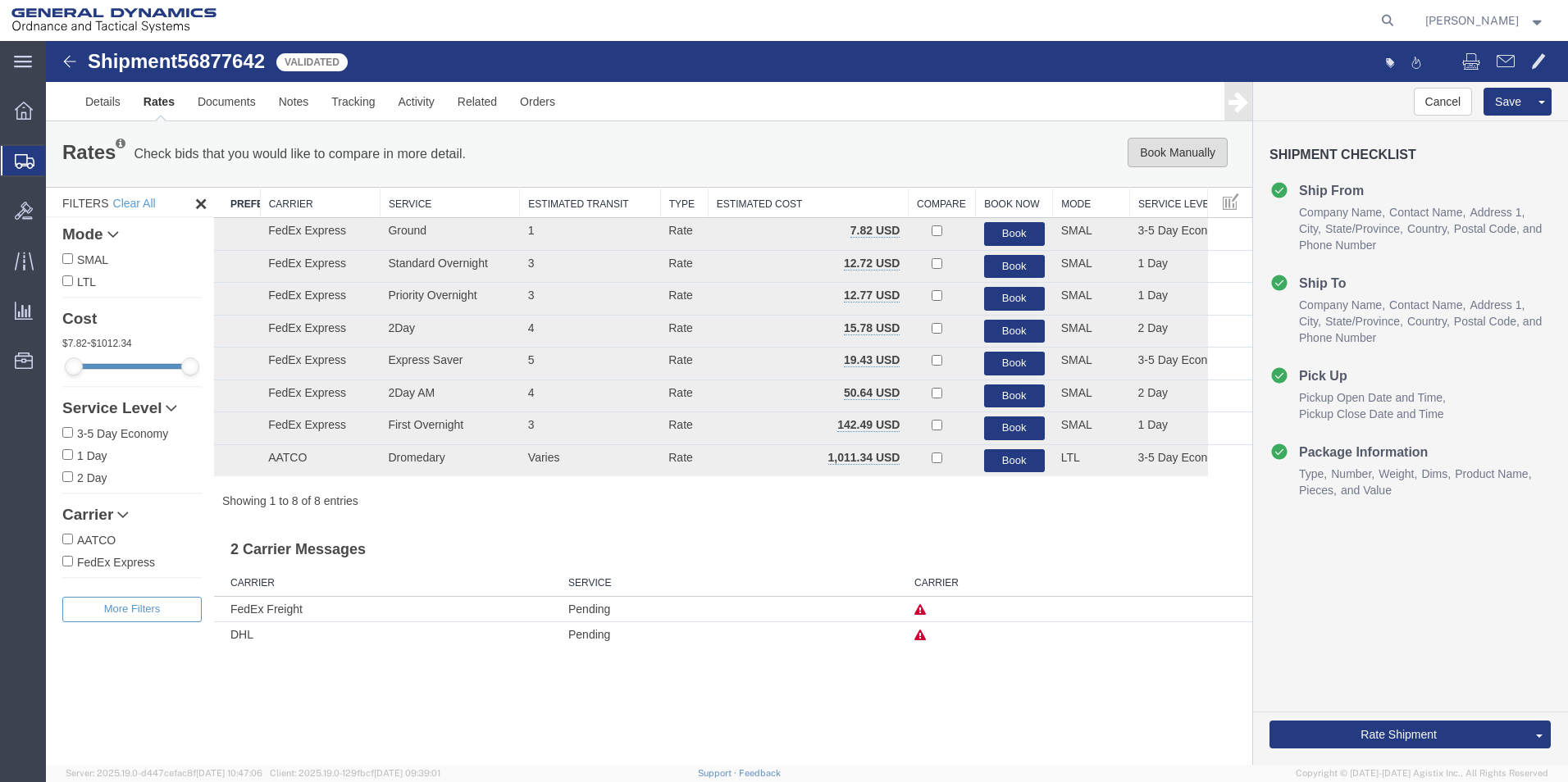
click at [1175, 149] on button "Book Manually" at bounding box center [1177, 152] width 100 height 30
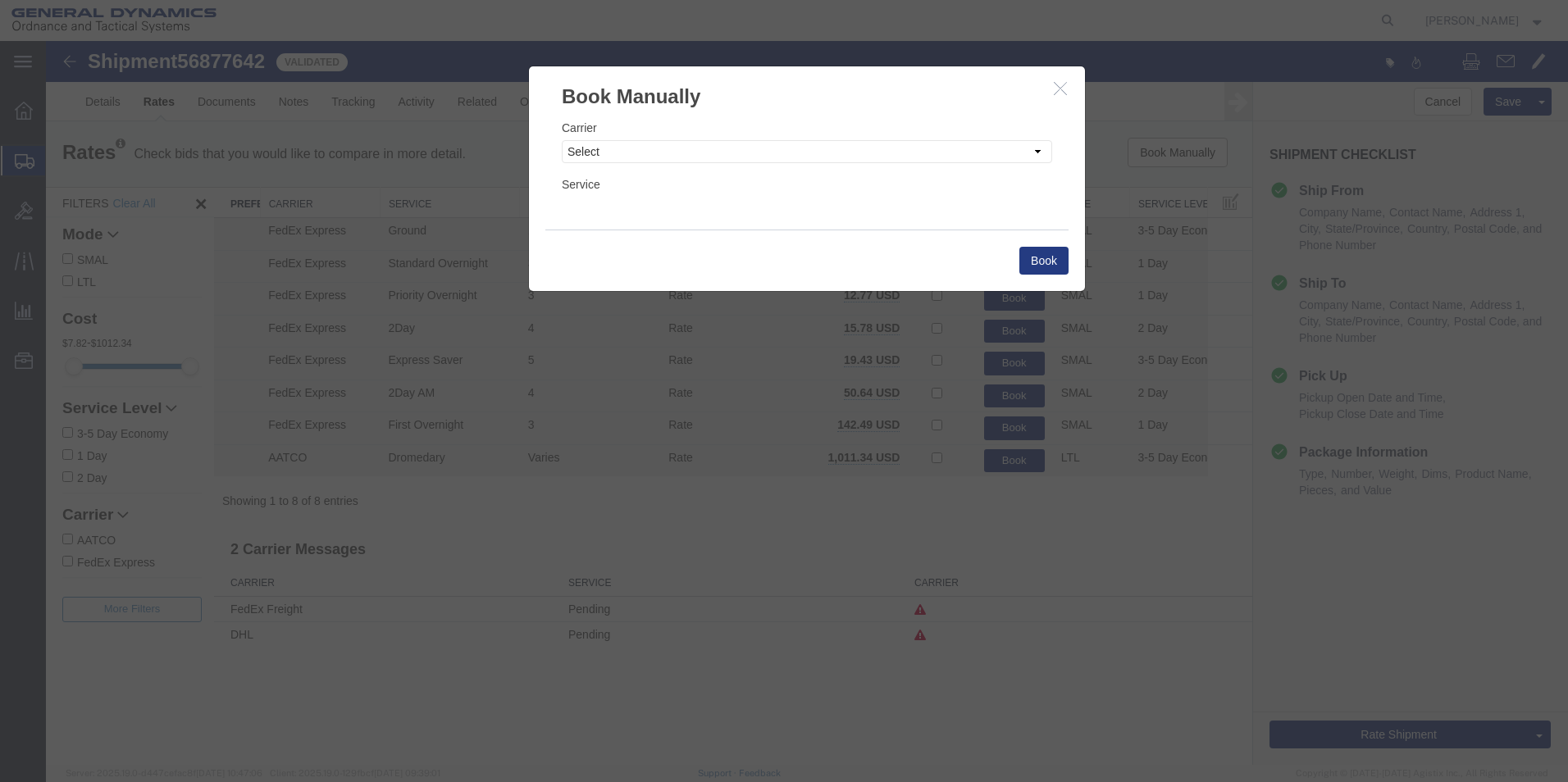
click at [817, 136] on div "Carrier Select Add New Carrier (and default service) AATCO Advanced Fluid Syste…" at bounding box center [807, 141] width 490 height 44
click at [811, 146] on select "Select Add New Carrier (and default service) AATCO Advanced Fluid Systems Airga…" at bounding box center [807, 152] width 490 height 23
select select "ADD_NEW_CARRIER"
click at [562, 140] on select "Select Add New Carrier (and default service) AATCO Advanced Fluid Systems Airga…" at bounding box center [807, 152] width 490 height 23
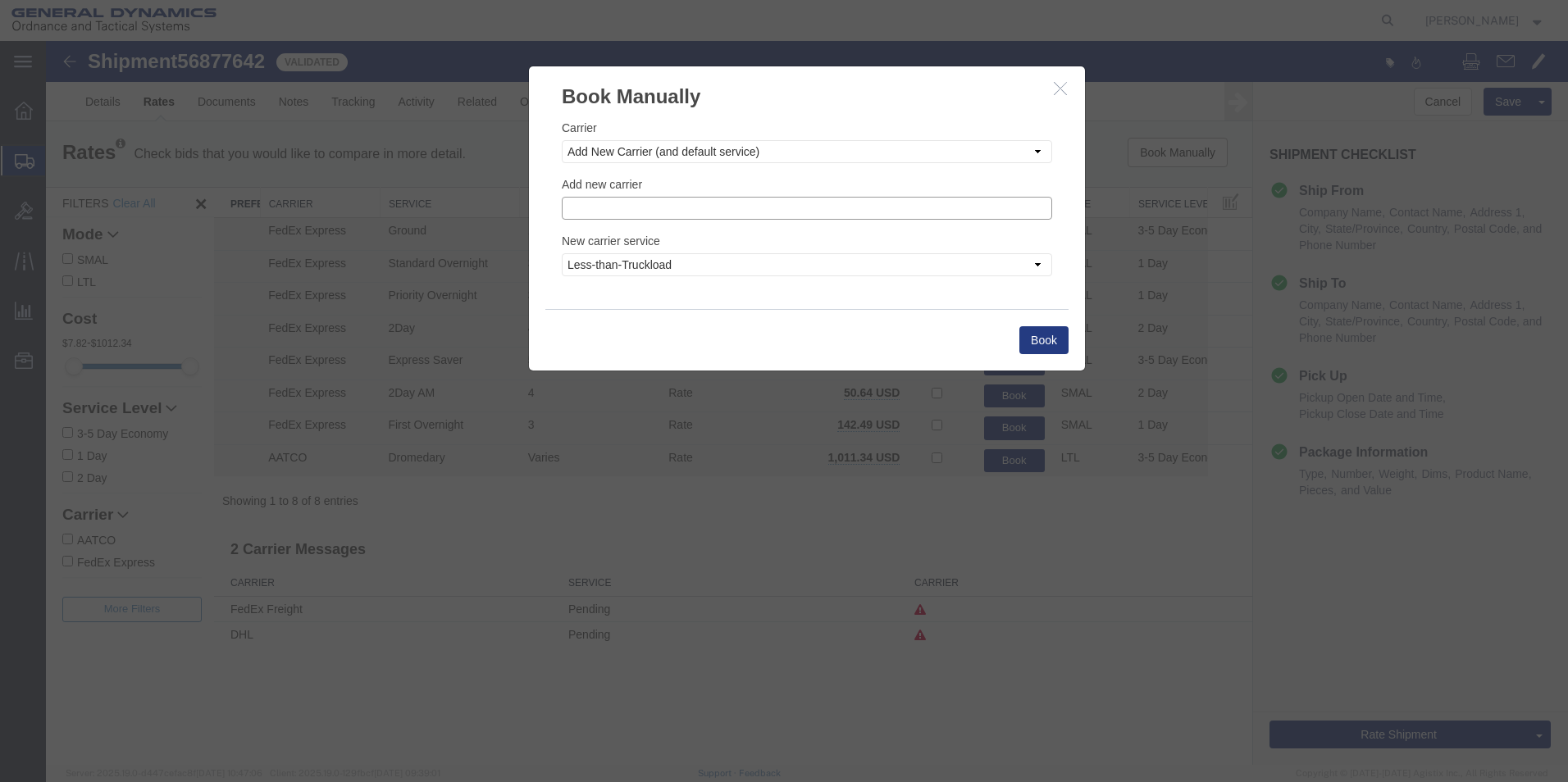
click at [782, 205] on input "text" at bounding box center [807, 208] width 490 height 23
type input "Dale - Sherwin Williams"
click at [1048, 338] on button "Book" at bounding box center [1044, 340] width 50 height 28
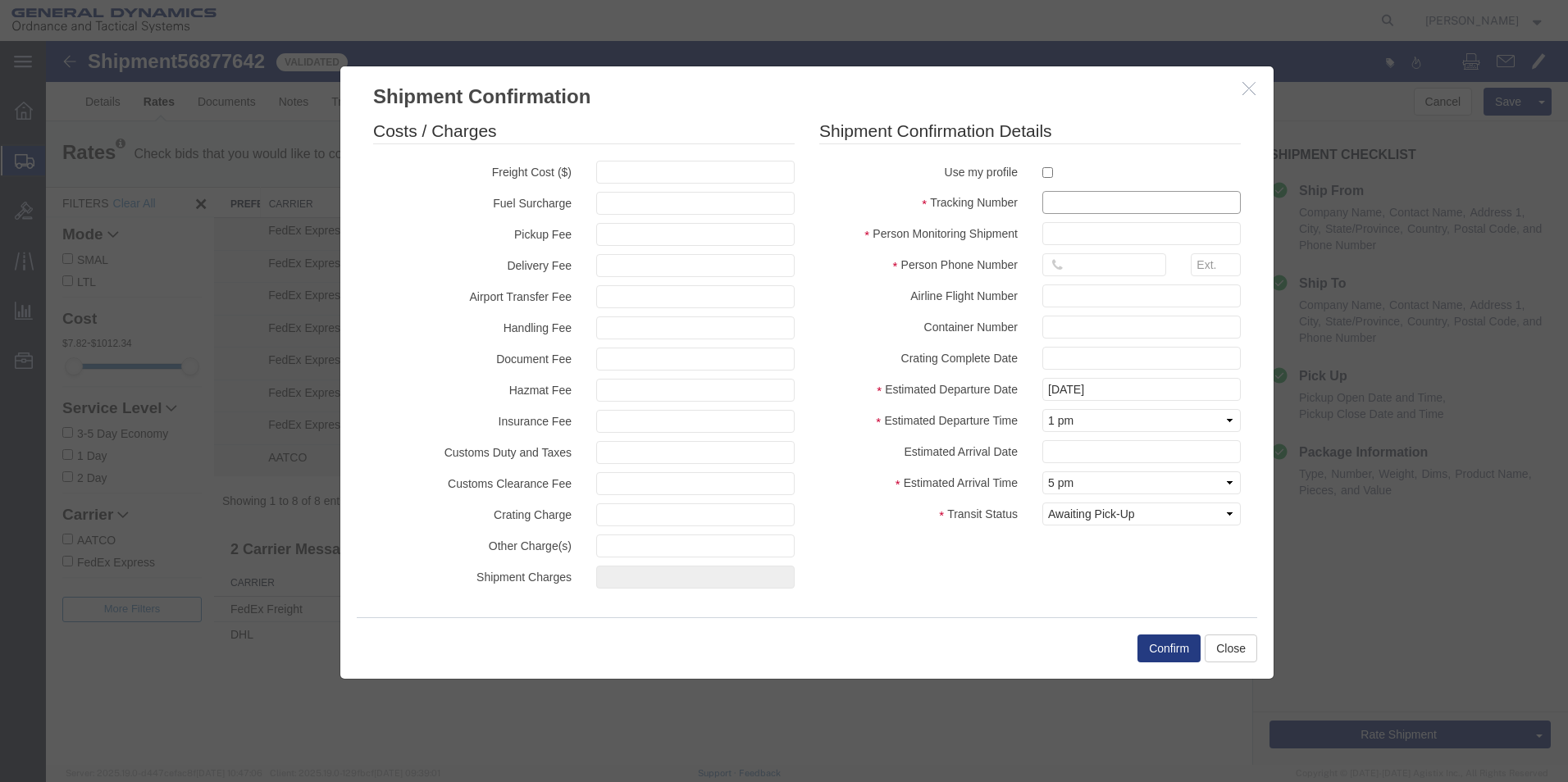
click at [1056, 198] on input "text" at bounding box center [1142, 202] width 198 height 23
type input "56877642"
type input "[PERSON_NAME]"
type input "5703401140"
click at [989, 427] on label "Estimated Departure Time" at bounding box center [918, 419] width 223 height 20
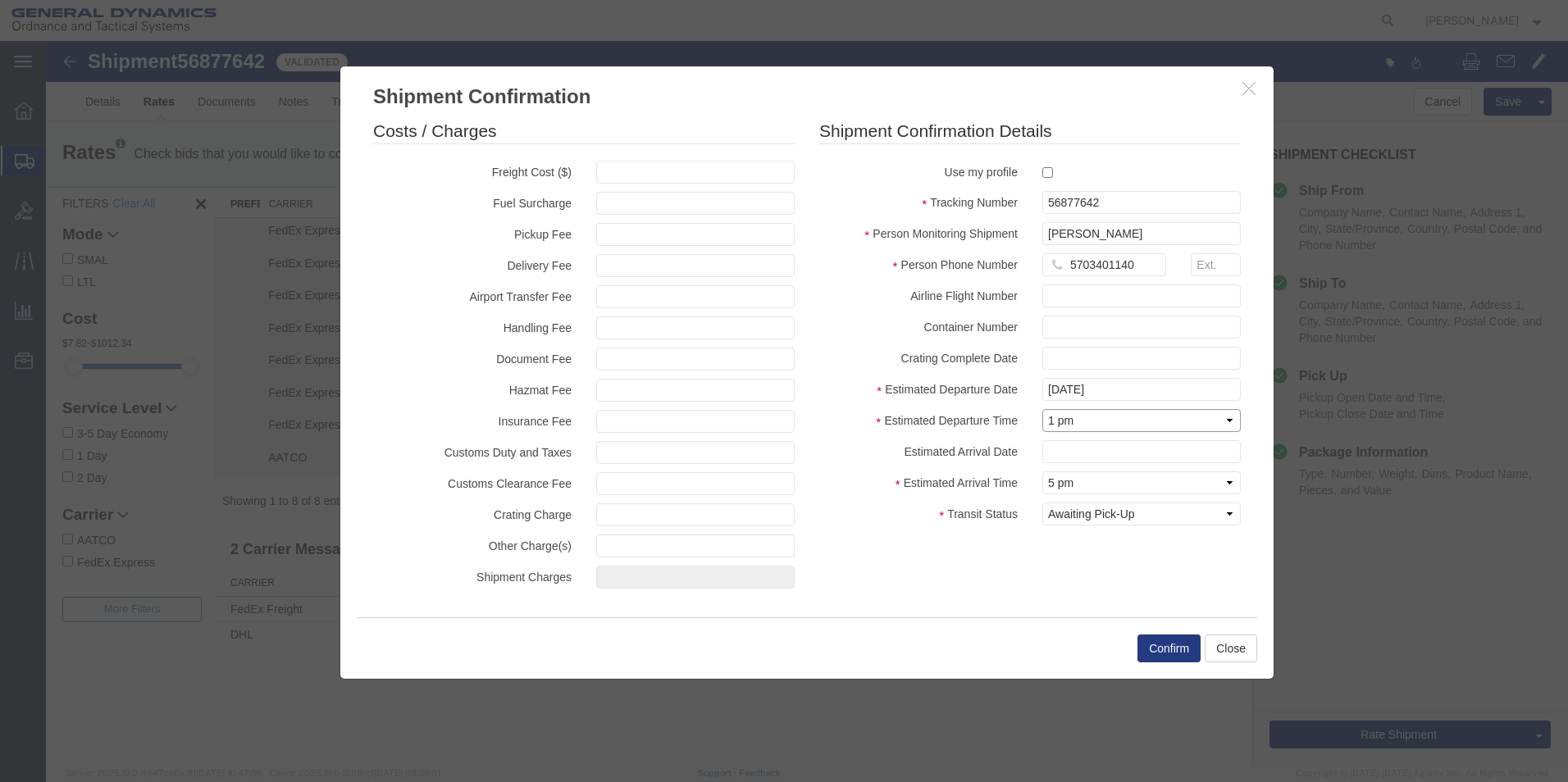
click at [1089, 427] on select "Select Midnight 1 am 2 am 3 am 4 am 5 am 6 am 7 am 8 am 9 am 10 am 11 am 12 Noo…" at bounding box center [1142, 421] width 198 height 23
select select "1000"
click at [1042, 409] on select "Select Midnight 1 am 2 am 3 am 4 am 5 am 6 am 7 am 8 am 9 am 10 am 11 am 12 Noo…" at bounding box center [1142, 421] width 198 height 23
click at [1076, 515] on select "Select Arrival Notice Available Arrival Notice Imported Arrive at Delivery Loca…" at bounding box center [1142, 514] width 198 height 23
select select "PICKEDUP"
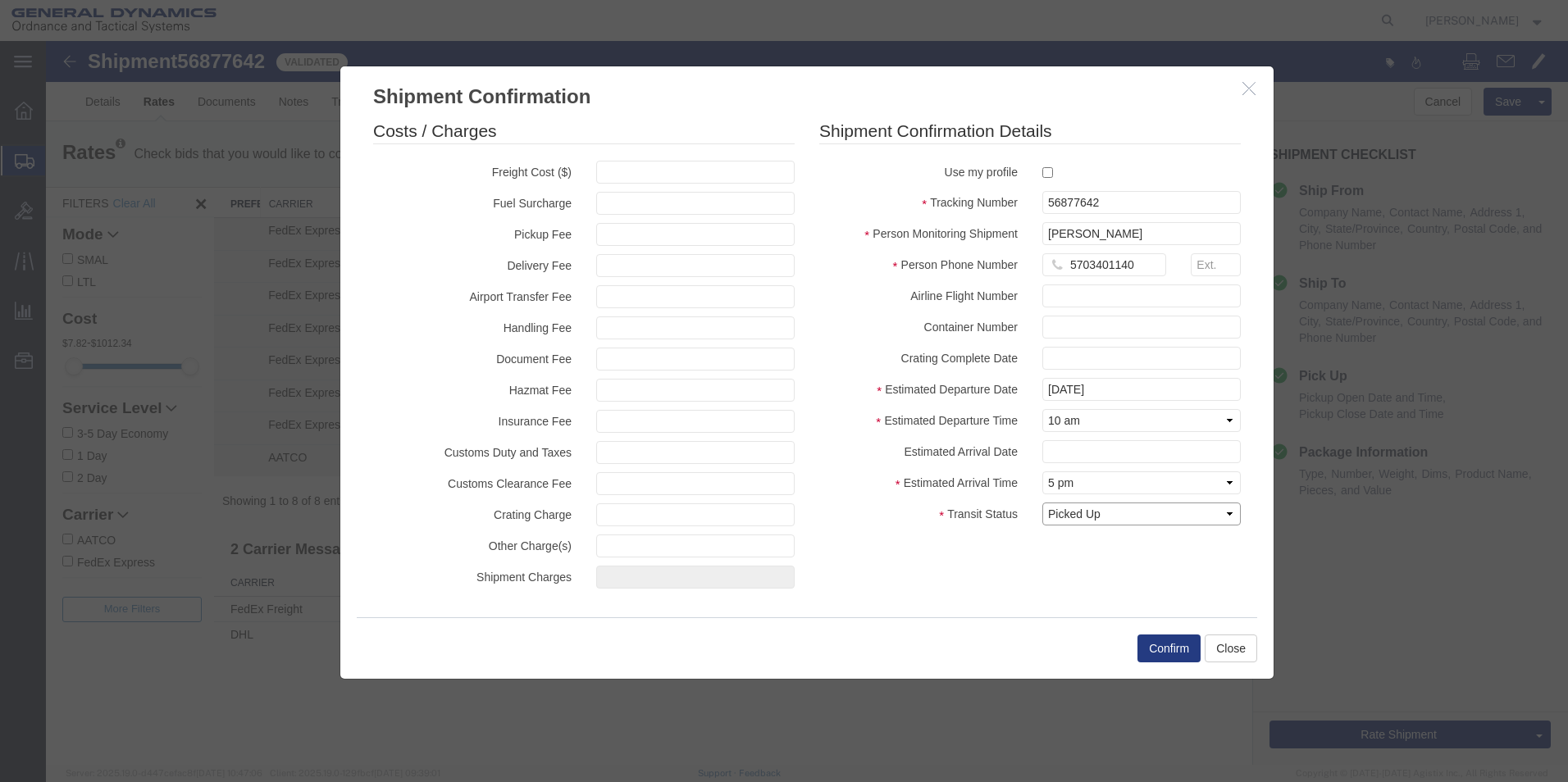
click at [1042, 503] on select "Select Arrival Notice Available Arrival Notice Imported Arrive at Delivery Loca…" at bounding box center [1142, 514] width 198 height 23
click at [1167, 645] on button "Confirm" at bounding box center [1169, 648] width 63 height 28
